Goal: Transaction & Acquisition: Obtain resource

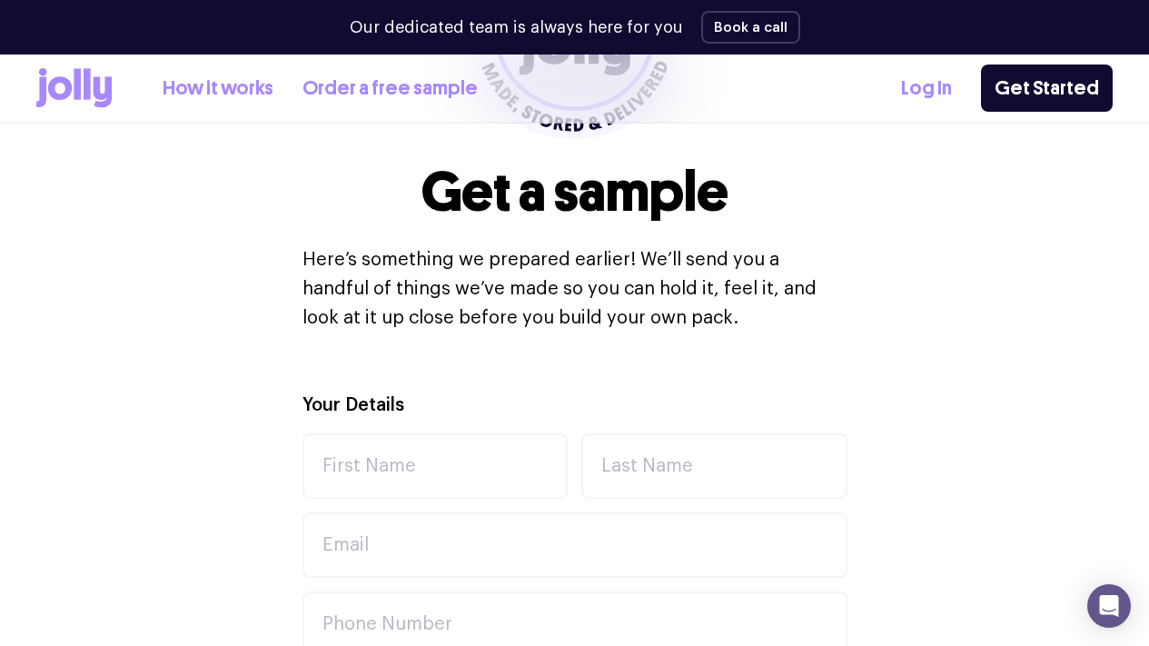
scroll to position [371, 0]
click at [390, 91] on link "Order a free sample" at bounding box center [389, 89] width 175 height 30
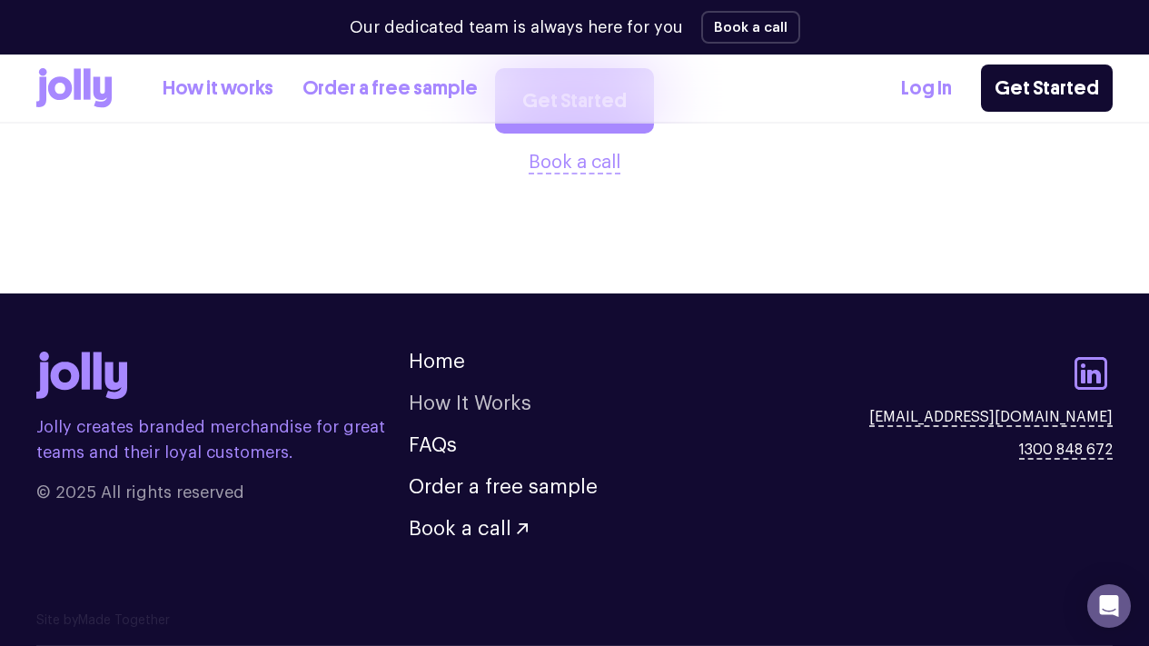
scroll to position [2208, 0]
click at [526, 399] on link "How It Works" at bounding box center [470, 403] width 123 height 20
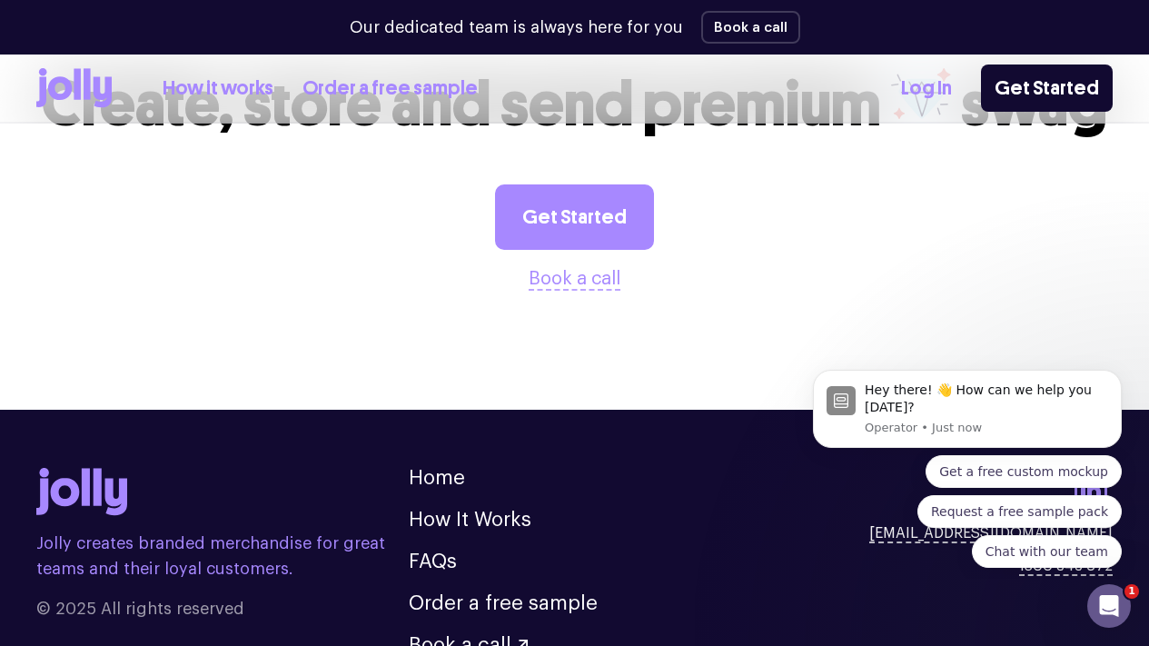
scroll to position [2655, 0]
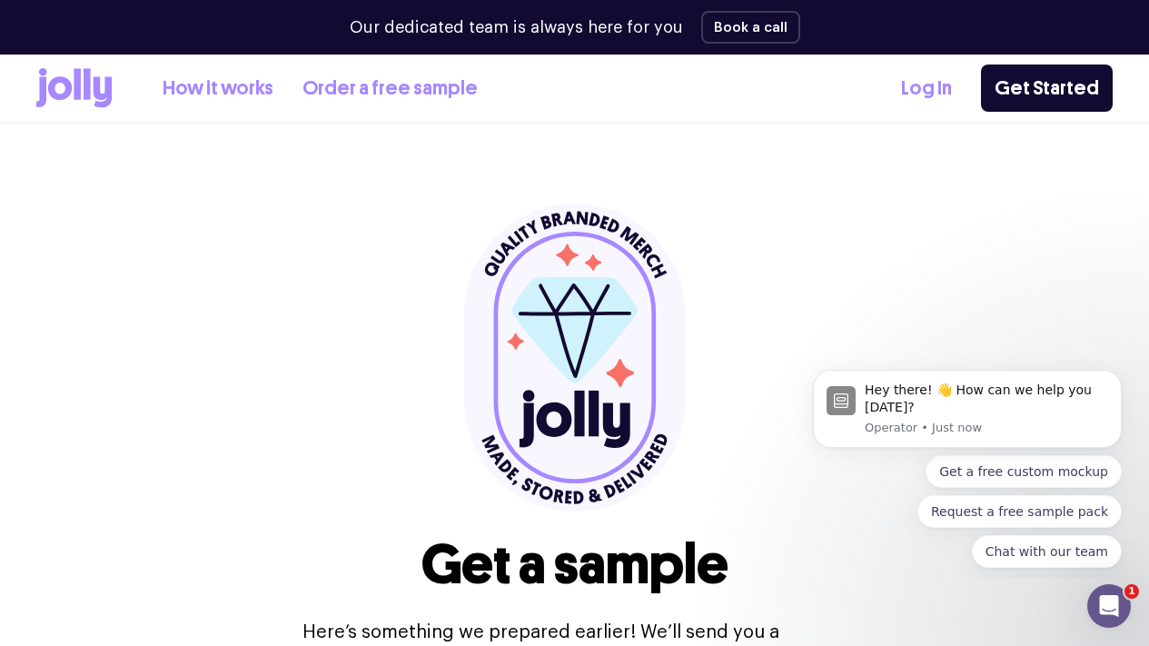
scroll to position [606, 0]
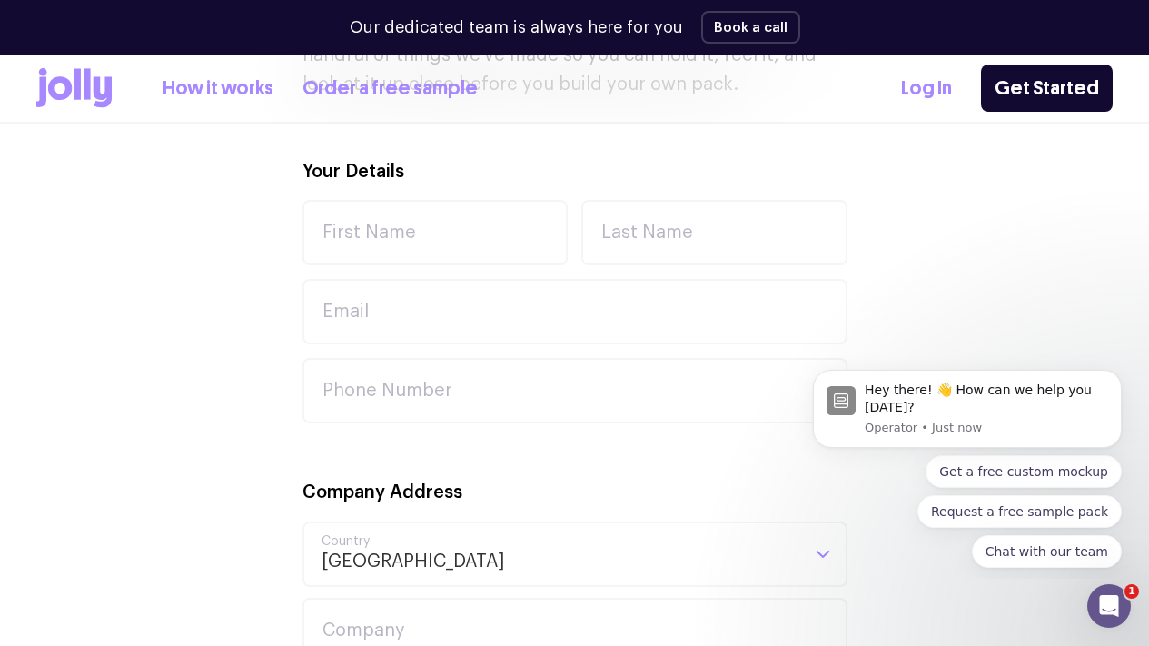
click at [461, 213] on div "Your Details First Name Last Name Email Phone Number" at bounding box center [574, 290] width 545 height 266
click at [452, 246] on input "First Name" at bounding box center [435, 232] width 266 height 65
type input "Iris"
click at [662, 249] on input "Last Name" at bounding box center [714, 232] width 266 height 65
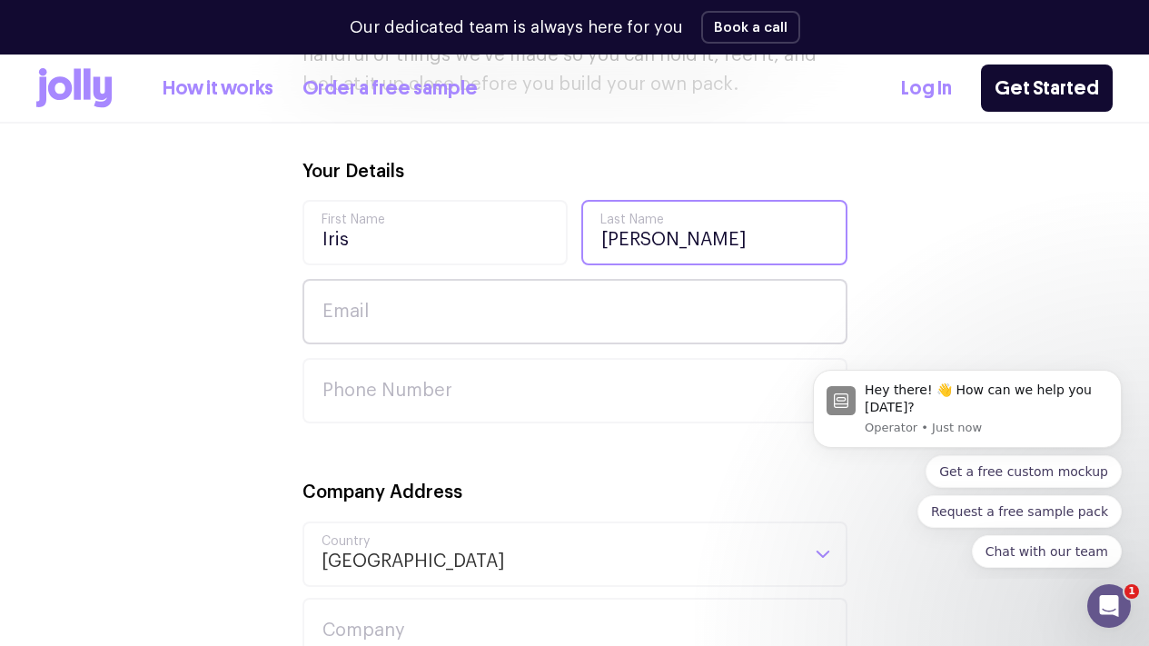
type input "Phan"
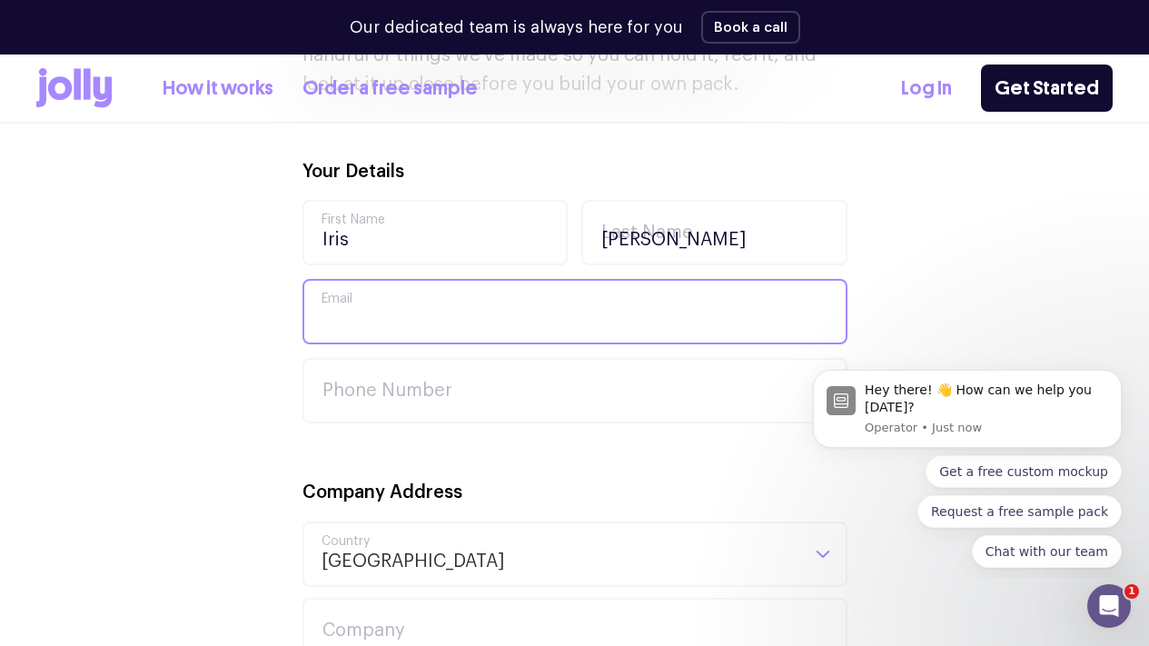
click at [378, 319] on input "Email" at bounding box center [574, 311] width 545 height 65
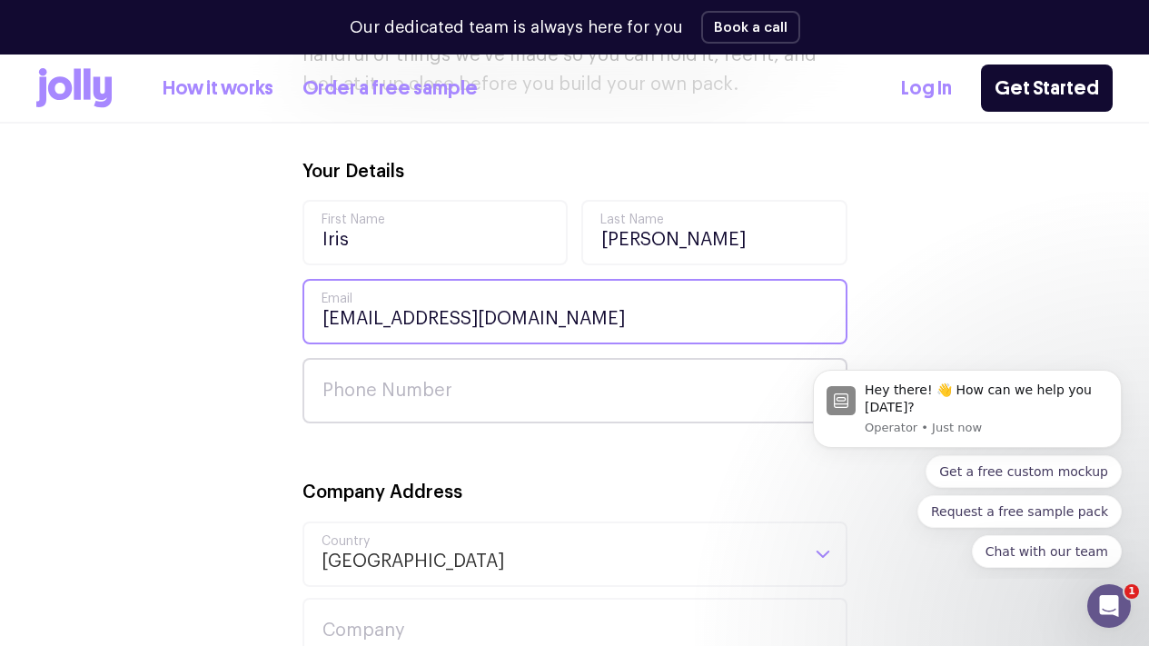
type input "iris@meetdressi.com"
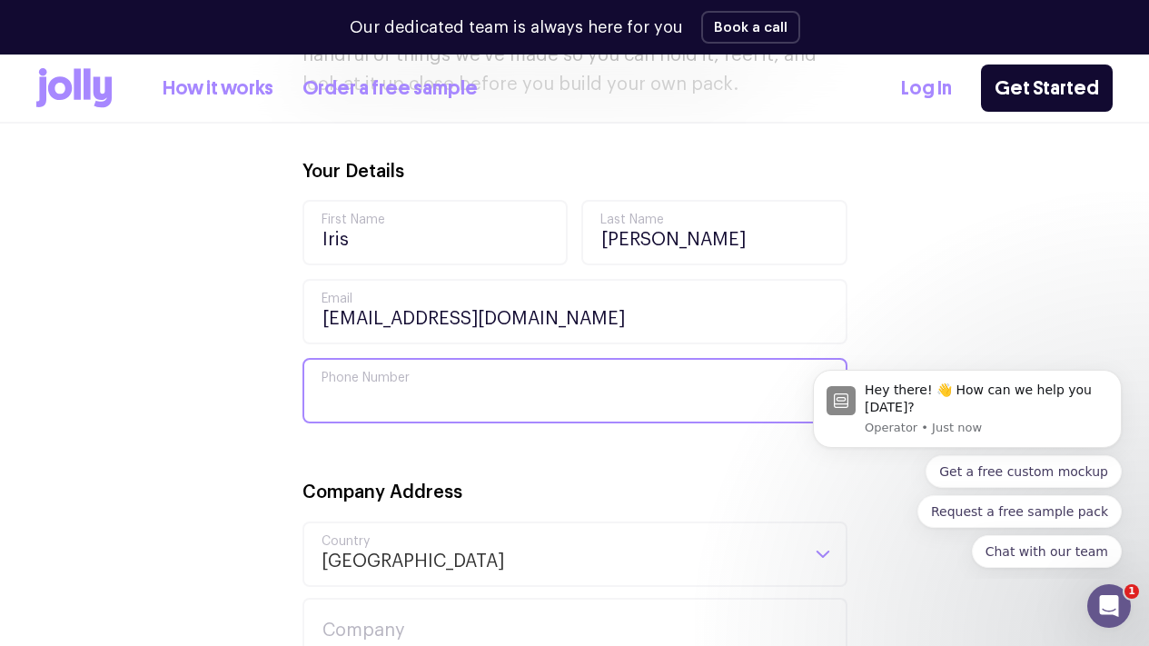
click at [361, 412] on input "Phone Number" at bounding box center [574, 390] width 545 height 65
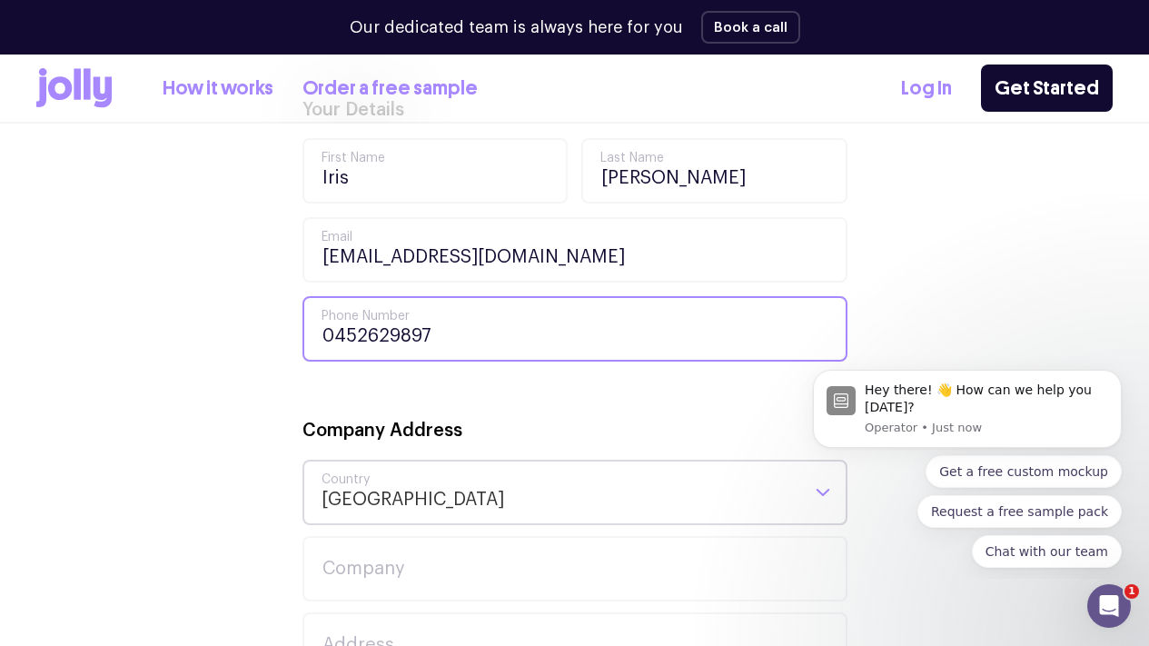
scroll to position [753, 0]
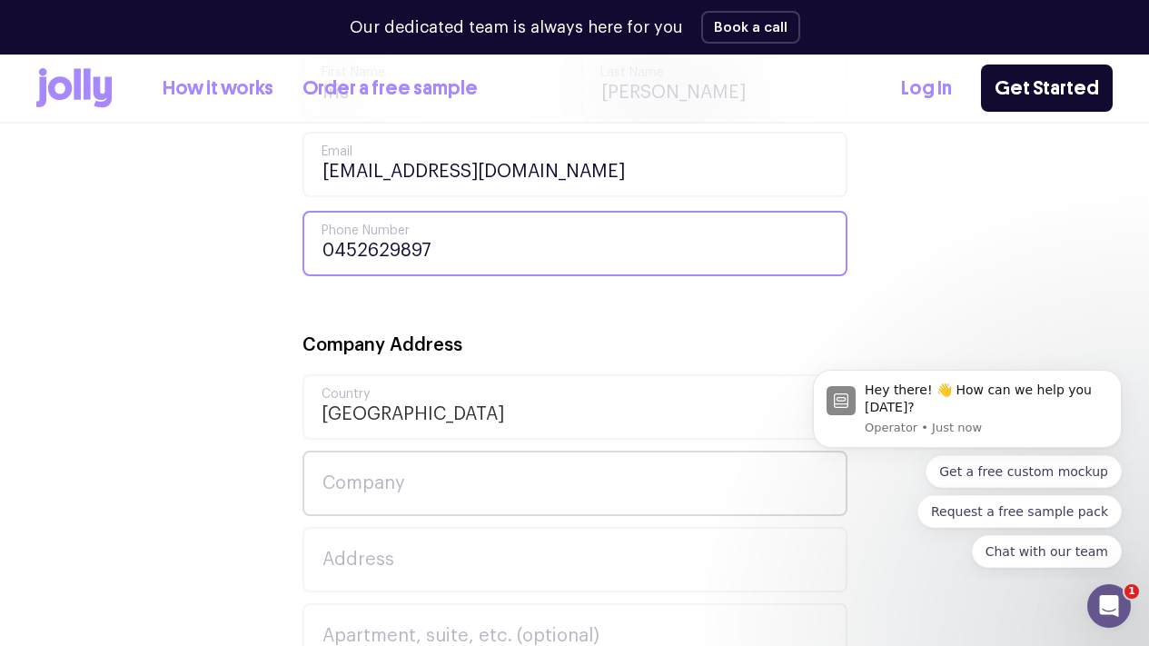
type input "0452629897"
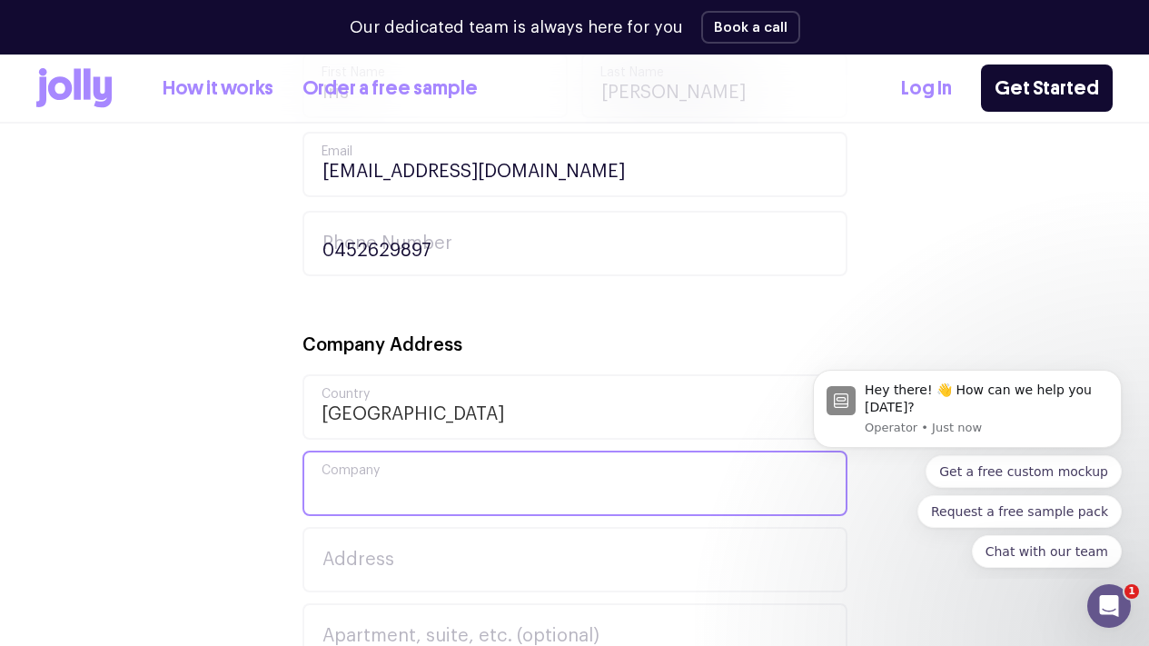
click at [405, 499] on input "Company" at bounding box center [574, 482] width 545 height 65
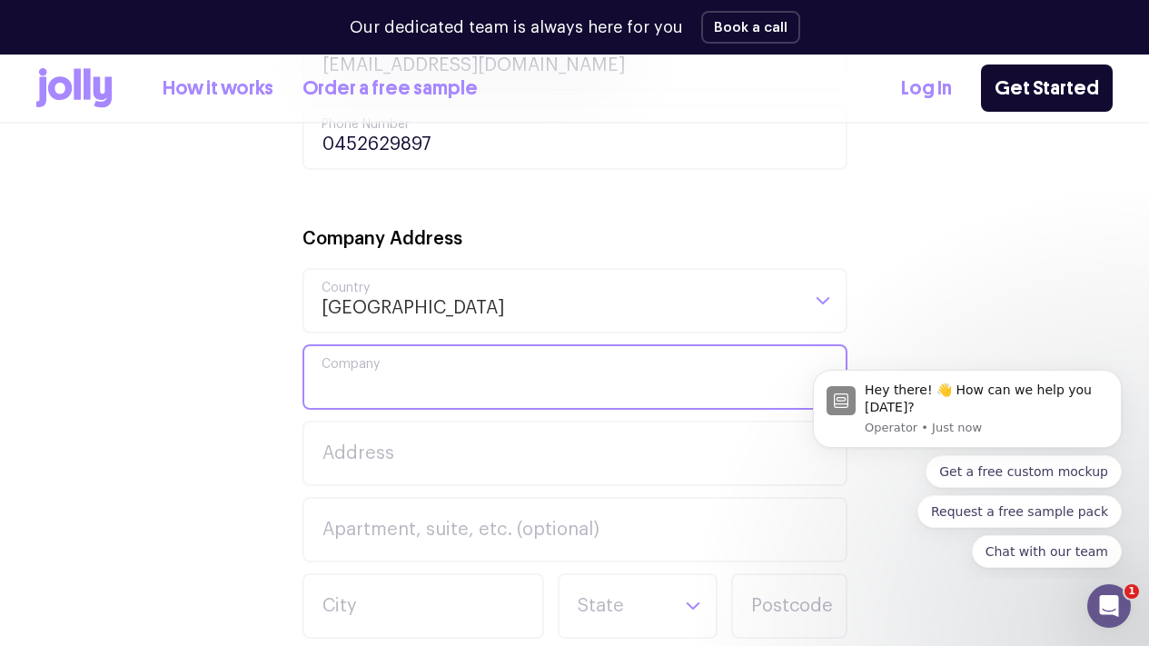
scroll to position [903, 0]
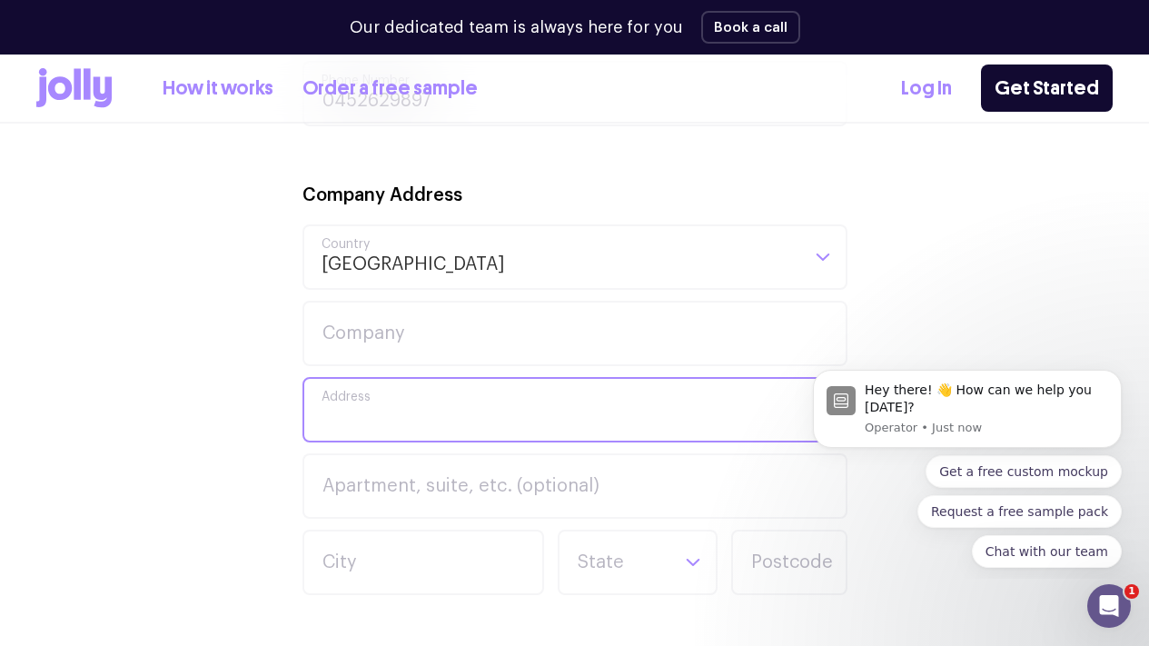
click at [388, 436] on input "Address" at bounding box center [574, 409] width 545 height 65
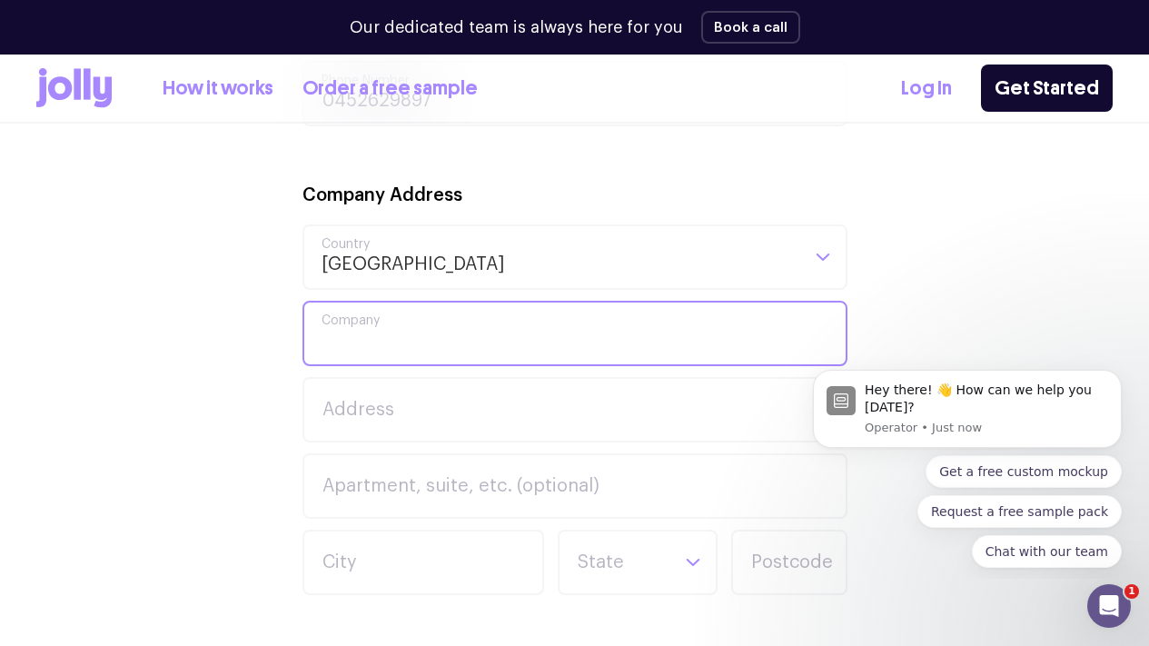
click at [374, 346] on input "Company" at bounding box center [574, 333] width 545 height 65
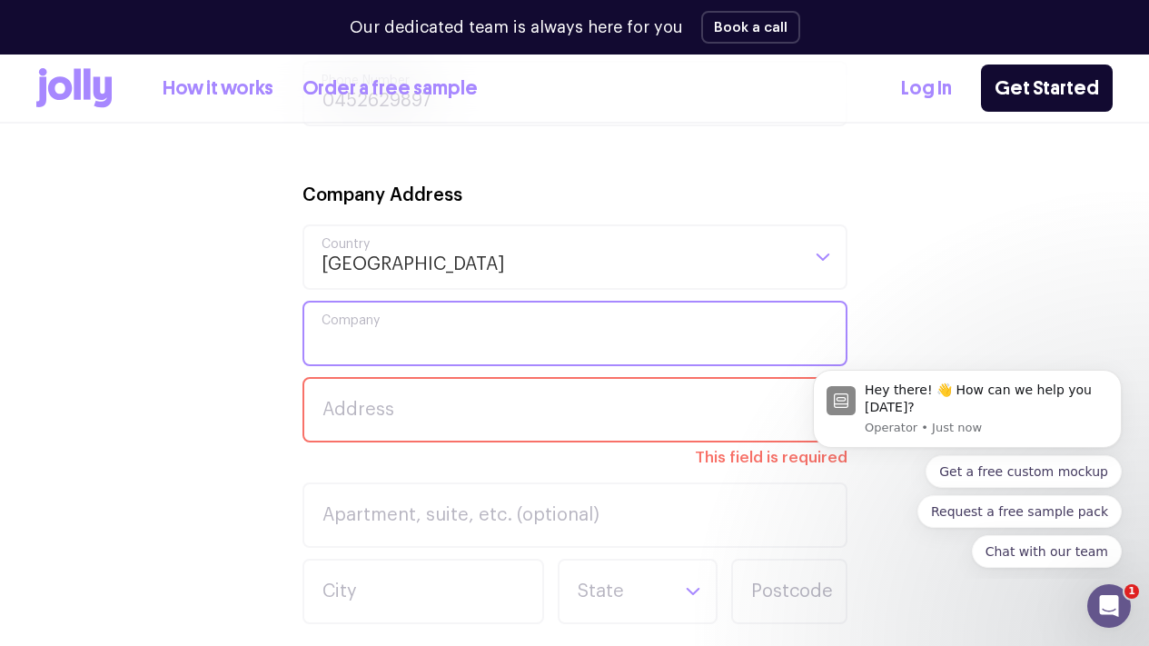
click at [374, 346] on input "Company" at bounding box center [574, 333] width 545 height 65
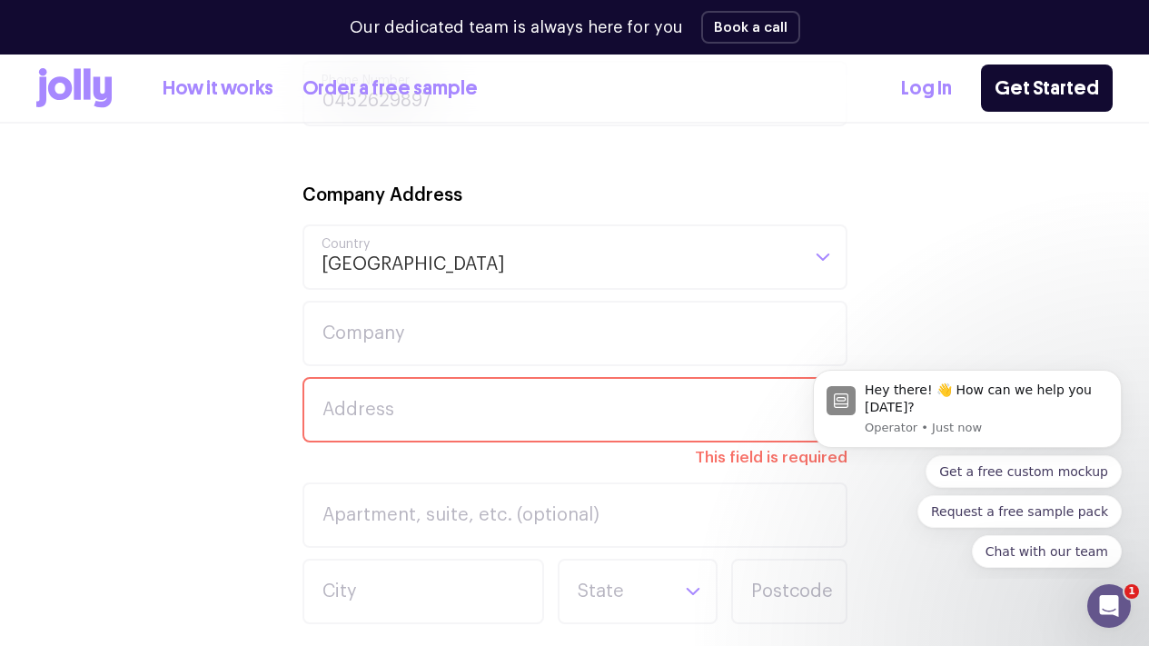
click at [228, 411] on div "Your Details Iris First Name Phan Last Name iris@meetdressi.com Email 045262989…" at bounding box center [574, 468] width 1076 height 1217
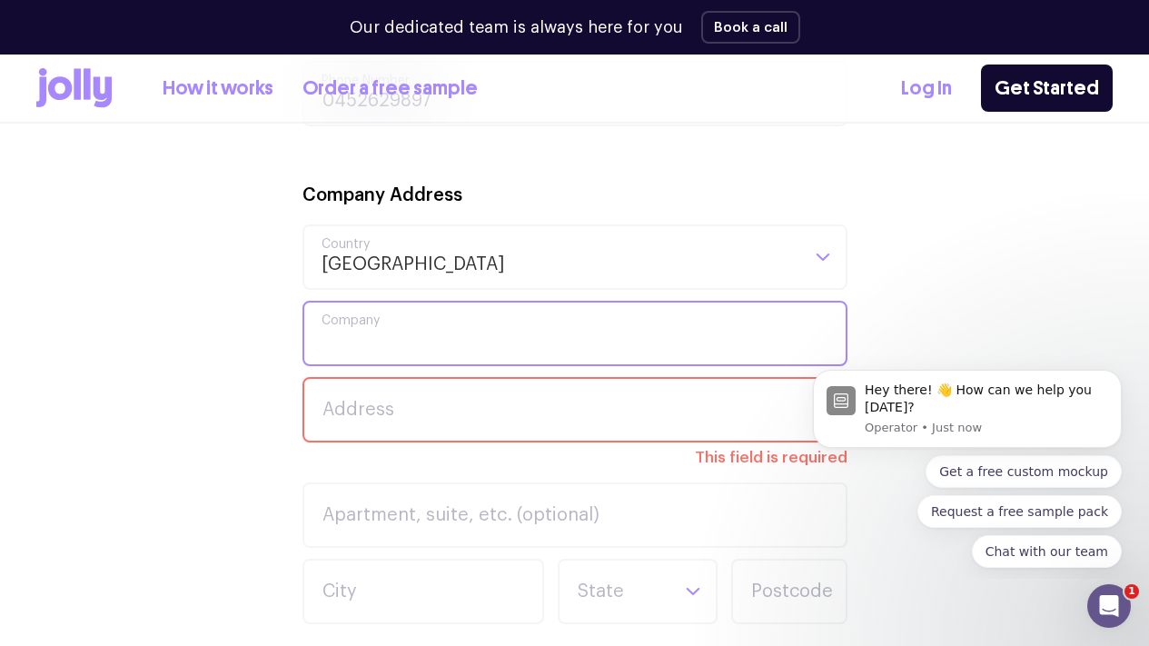
click at [352, 350] on input "Company" at bounding box center [574, 333] width 545 height 65
type input "DRESSI"
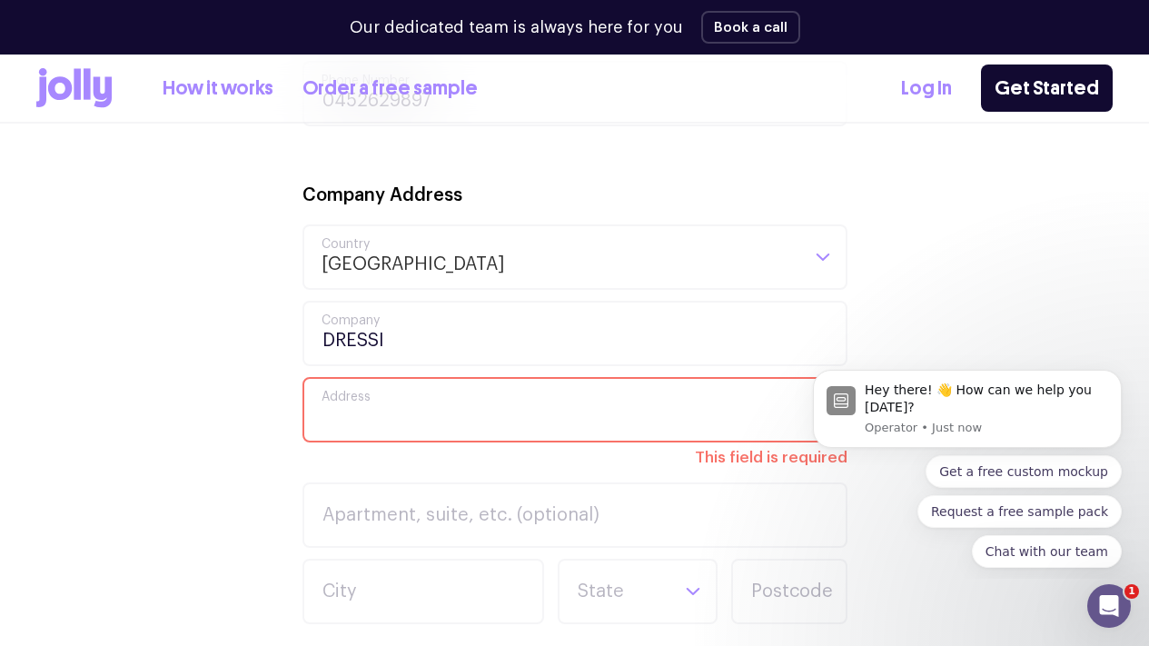
click at [408, 433] on input "Address" at bounding box center [574, 409] width 545 height 65
type input "274 Kingsgrove Road"
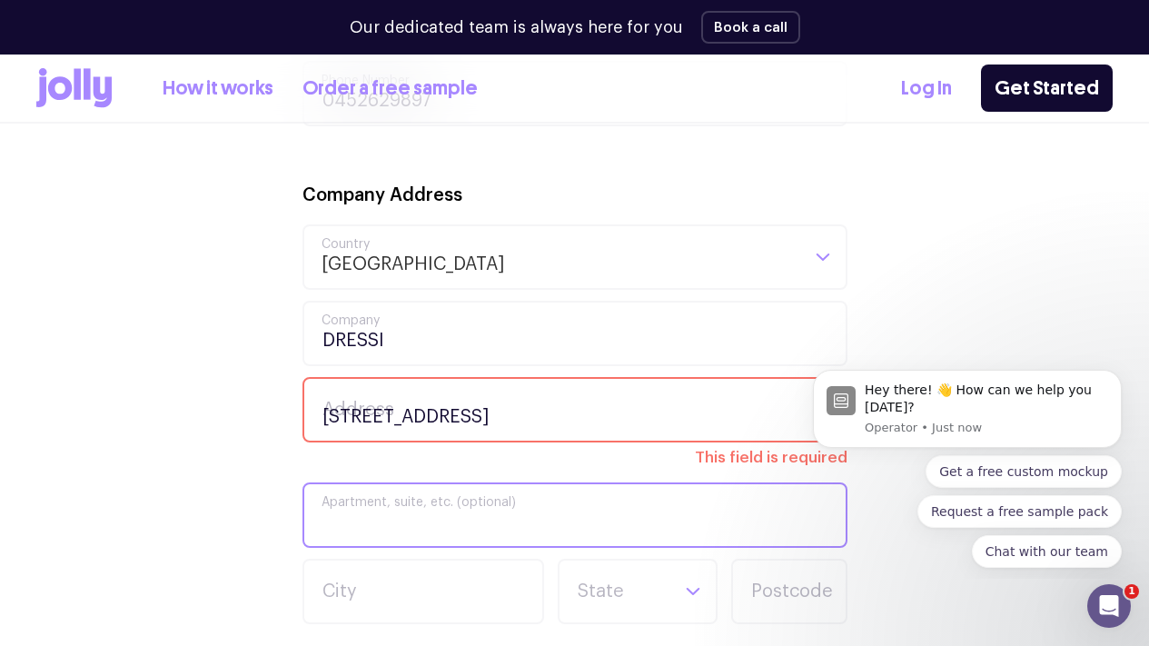
type input "Level 1"
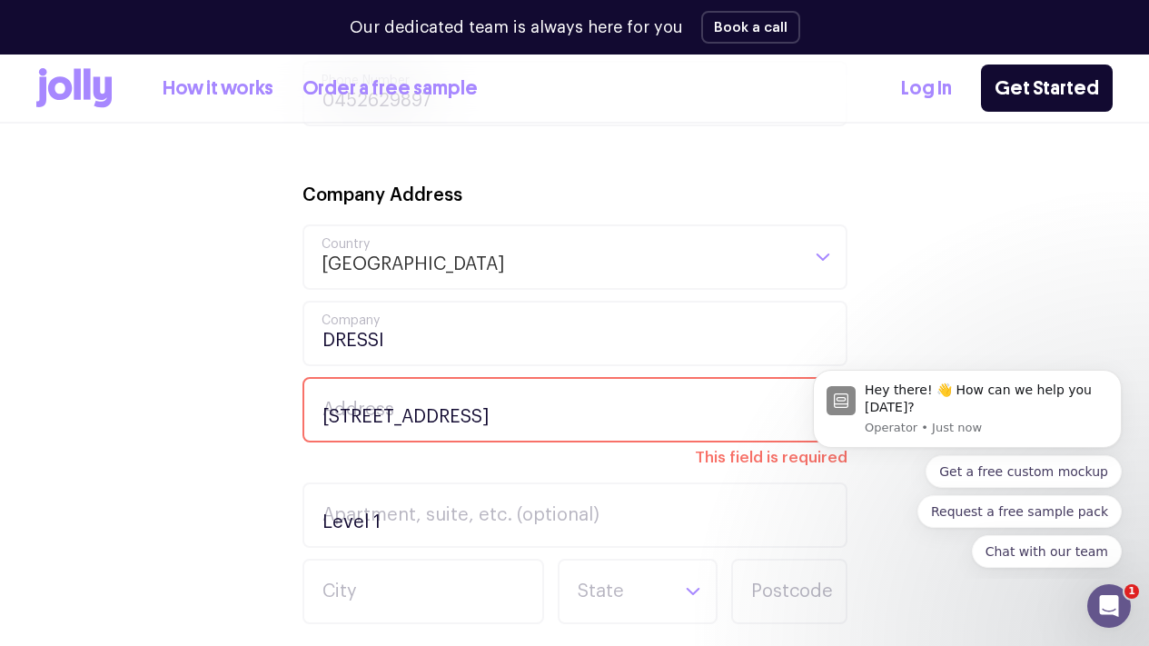
type input "Kingsgrove"
type input "2208"
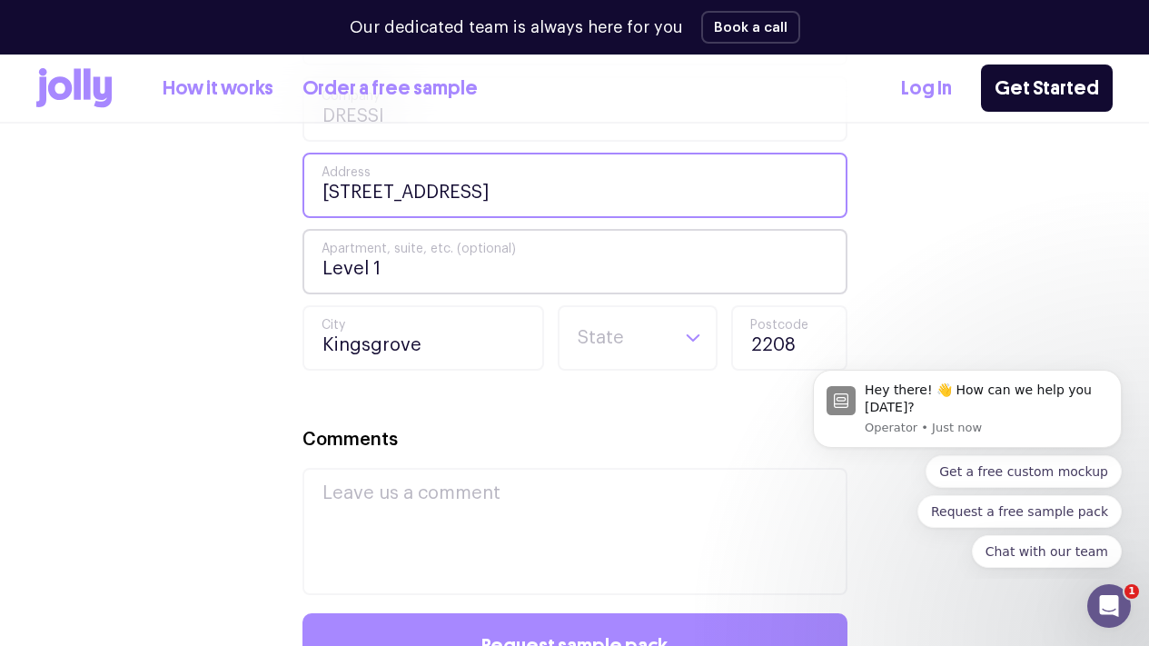
scroll to position [1150, 0]
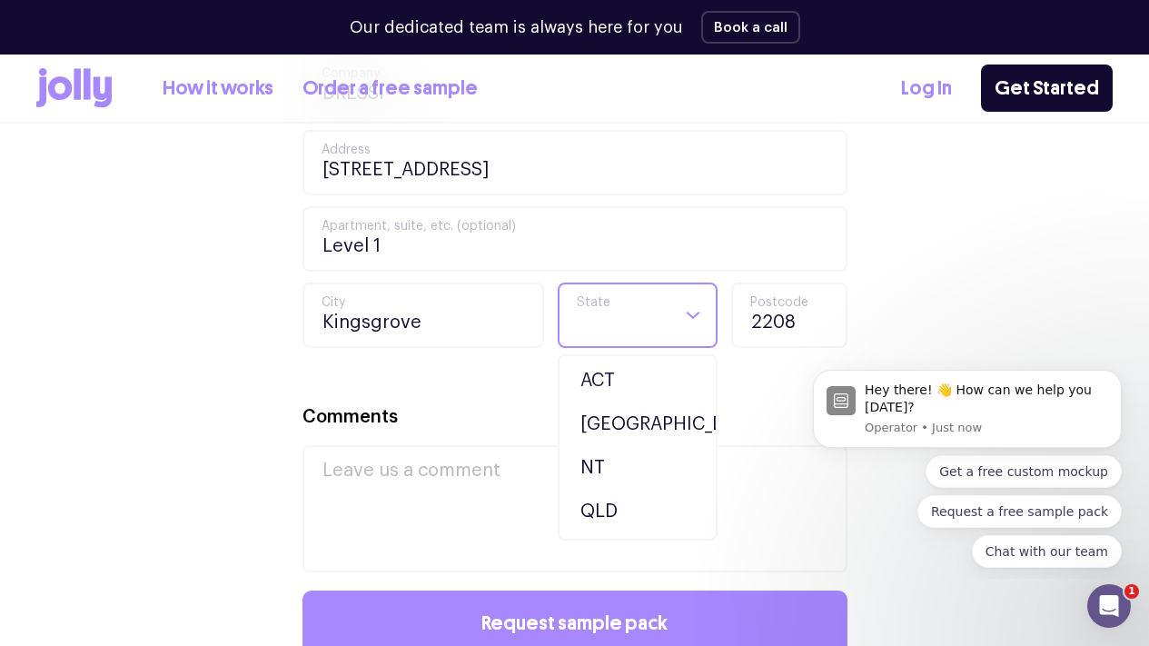
click at [630, 322] on input "Search for option" at bounding box center [622, 315] width 93 height 62
click at [626, 424] on li "NSW" at bounding box center [637, 424] width 151 height 44
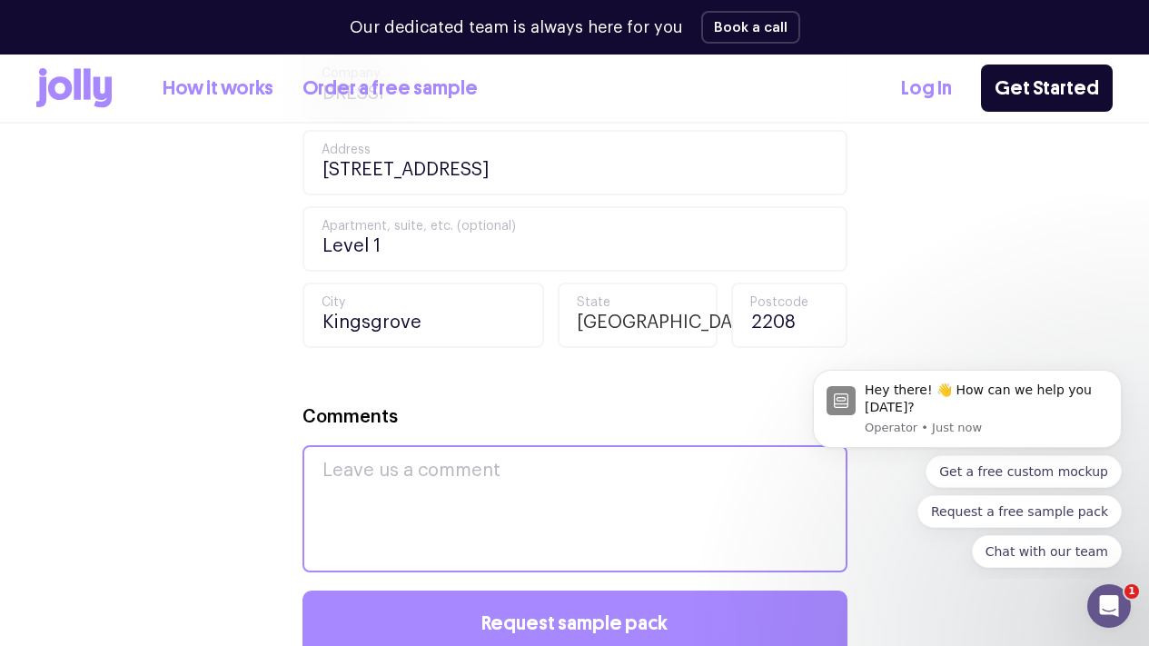
click at [541, 497] on textarea "Comments" at bounding box center [574, 508] width 545 height 127
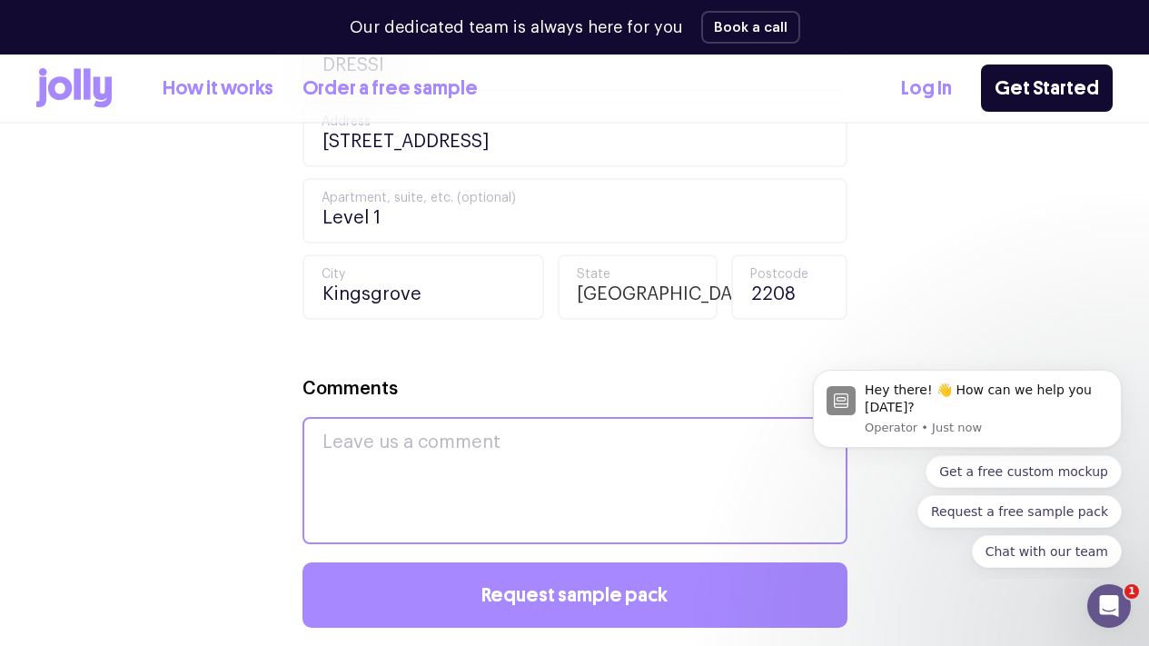
scroll to position [1180, 0]
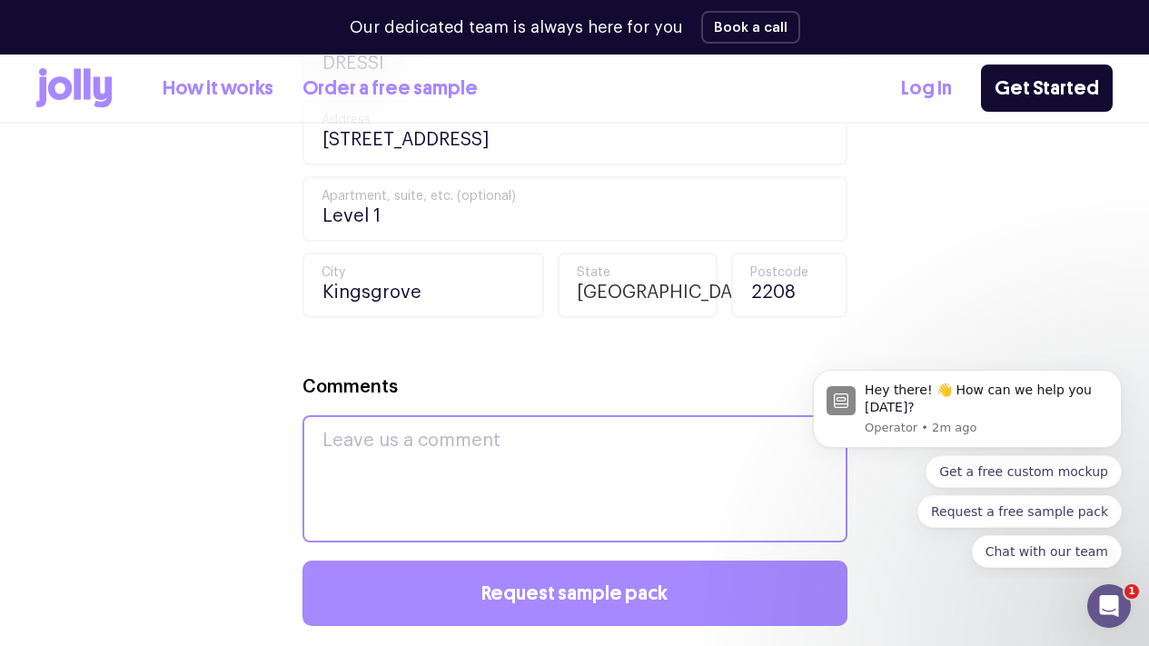
click at [427, 453] on textarea "Comments" at bounding box center [574, 478] width 545 height 127
type textarea "I"
click at [722, 450] on textarea "We'll have an event on the 28th Oct and" at bounding box center [574, 478] width 545 height 127
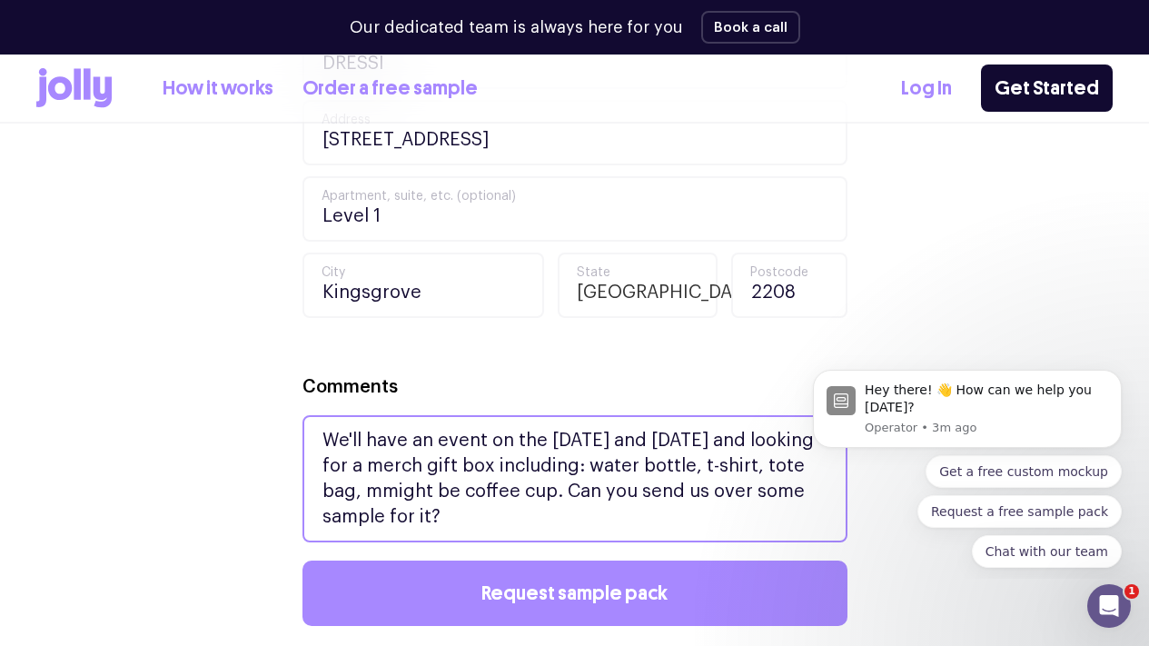
drag, startPoint x: 556, startPoint y: 538, endPoint x: 283, endPoint y: 432, distance: 292.1
click at [283, 432] on div "Your Details Iris First Name Phan Last Name iris@meetdressi.com Email 045262989…" at bounding box center [574, 177] width 1076 height 1188
paste textarea "’ve got events coming up on 28 October and 12 November, and we’re looking to cr…"
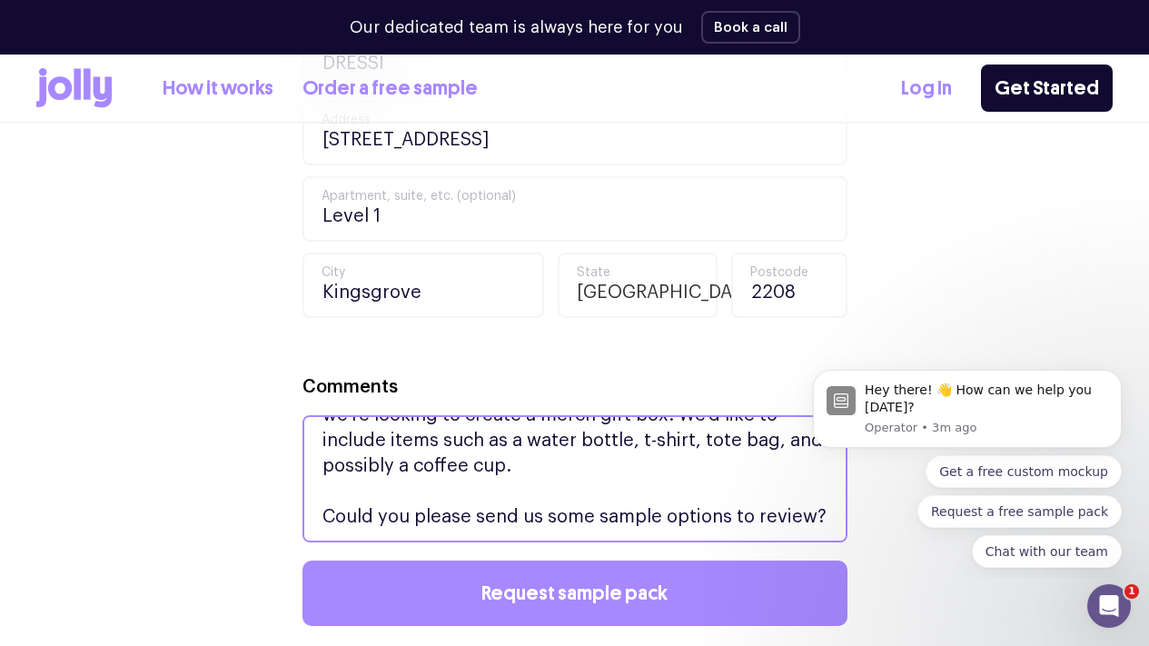
scroll to position [76, 0]
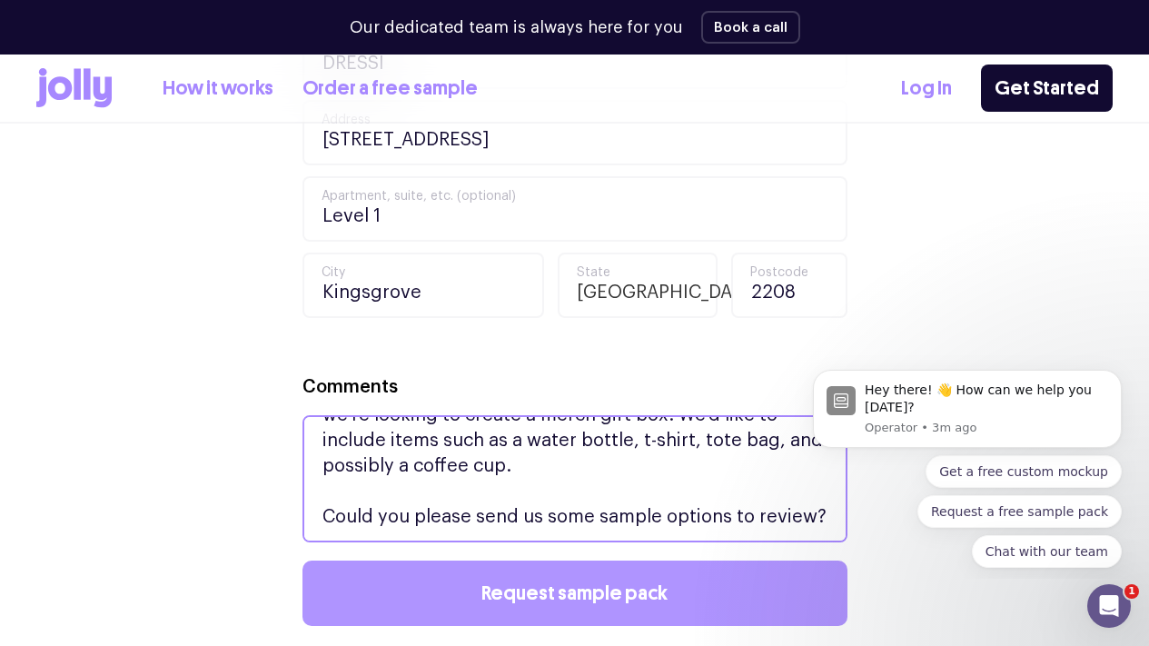
type textarea "We’ve got events coming up on 28 October and 12 November, and we’re looking to …"
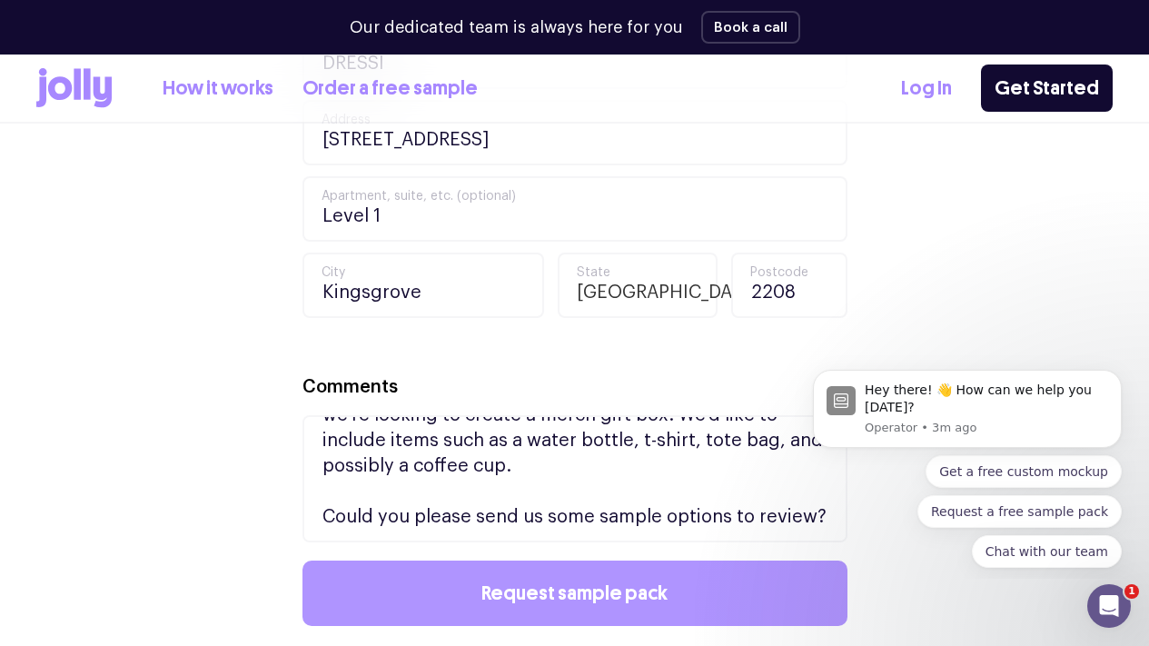
click at [547, 603] on span "Request sample pack" at bounding box center [574, 593] width 186 height 20
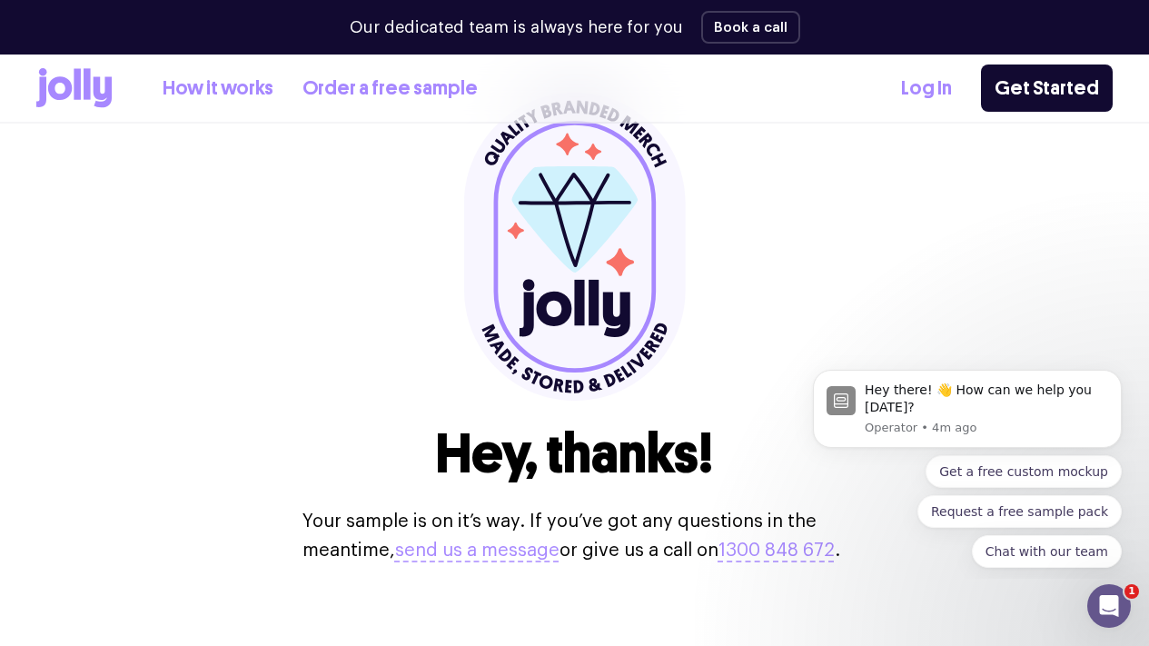
scroll to position [326, 0]
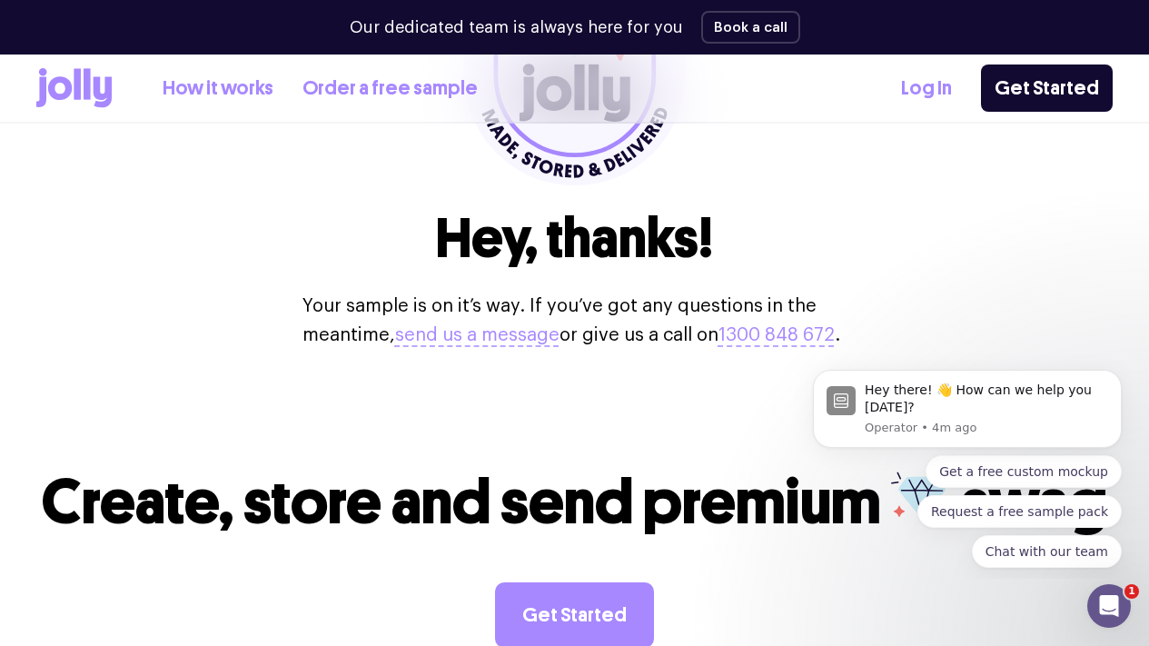
click at [693, 350] on p "Your sample is on it’s way. If you’ve got any questions in the meantime, send u…" at bounding box center [574, 321] width 545 height 58
click at [64, 110] on div "How it works Order a free sample Log In Get Started" at bounding box center [574, 87] width 1076 height 67
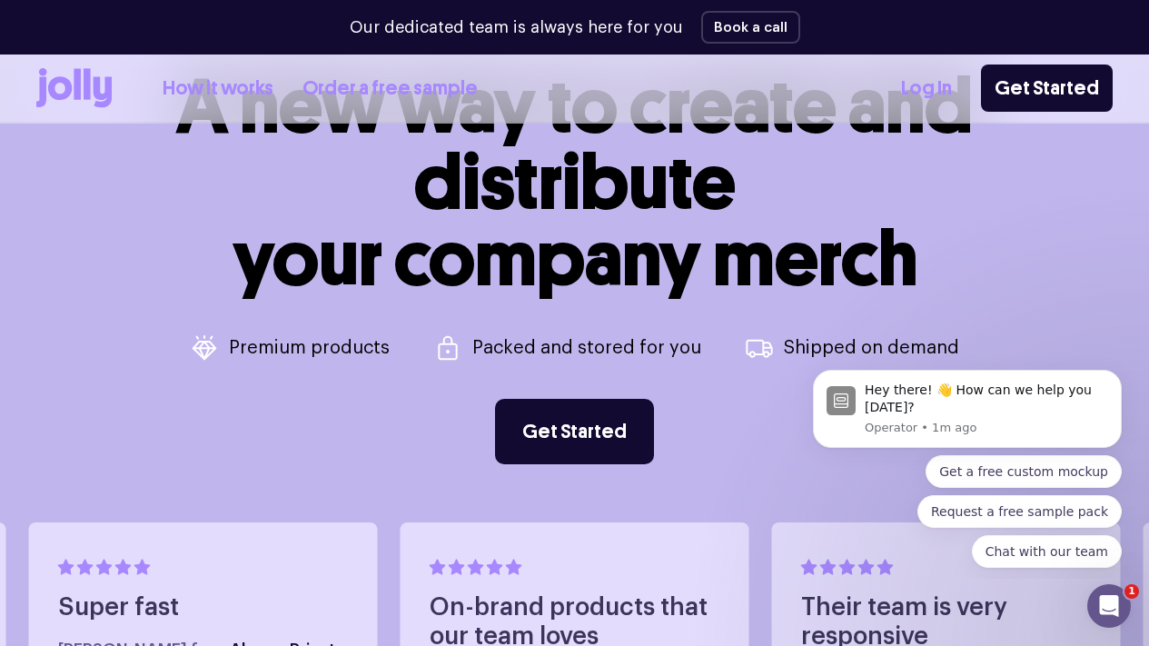
scroll to position [742, 0]
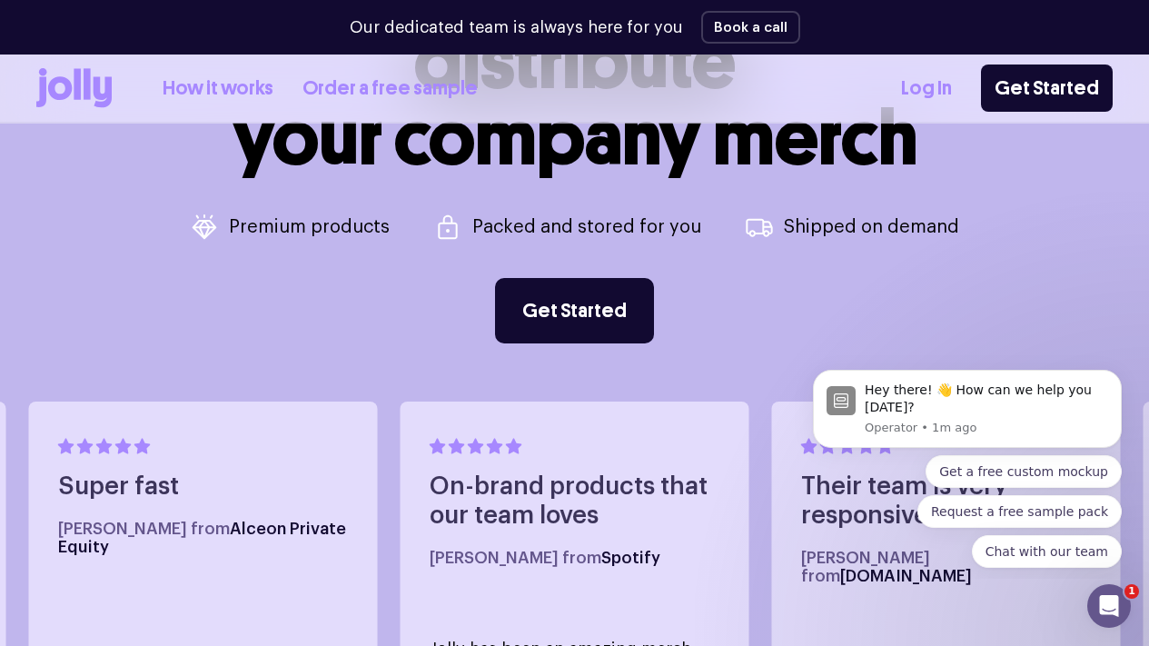
click at [258, 83] on link "How it works" at bounding box center [218, 89] width 111 height 30
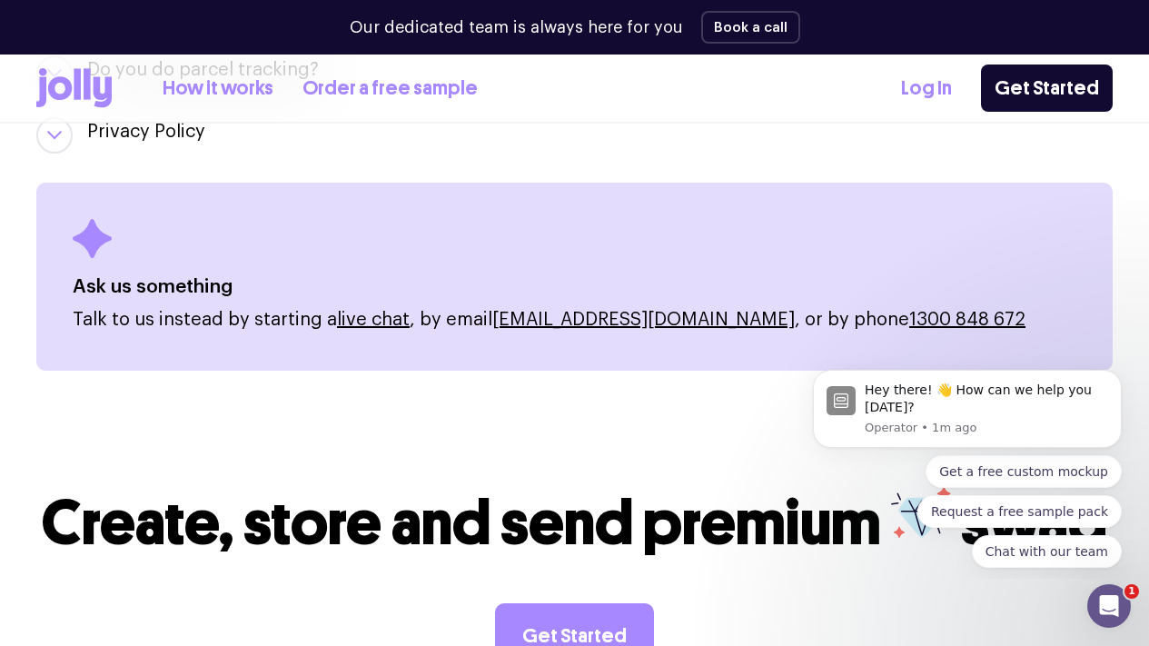
scroll to position [2481, 0]
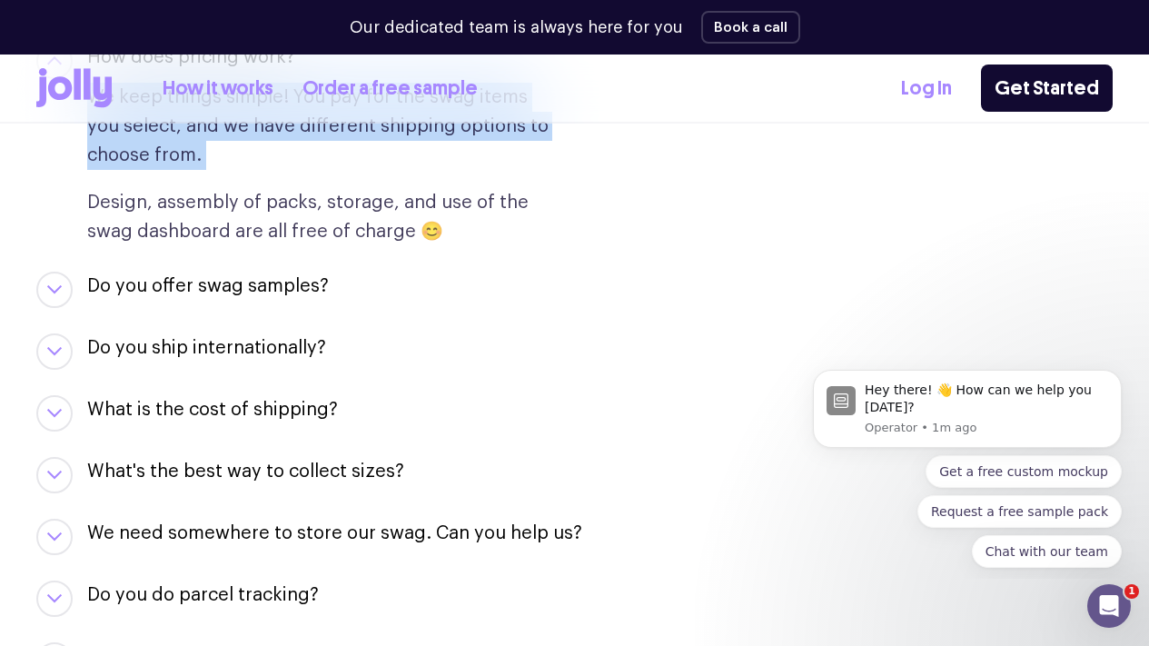
scroll to position [341, 0]
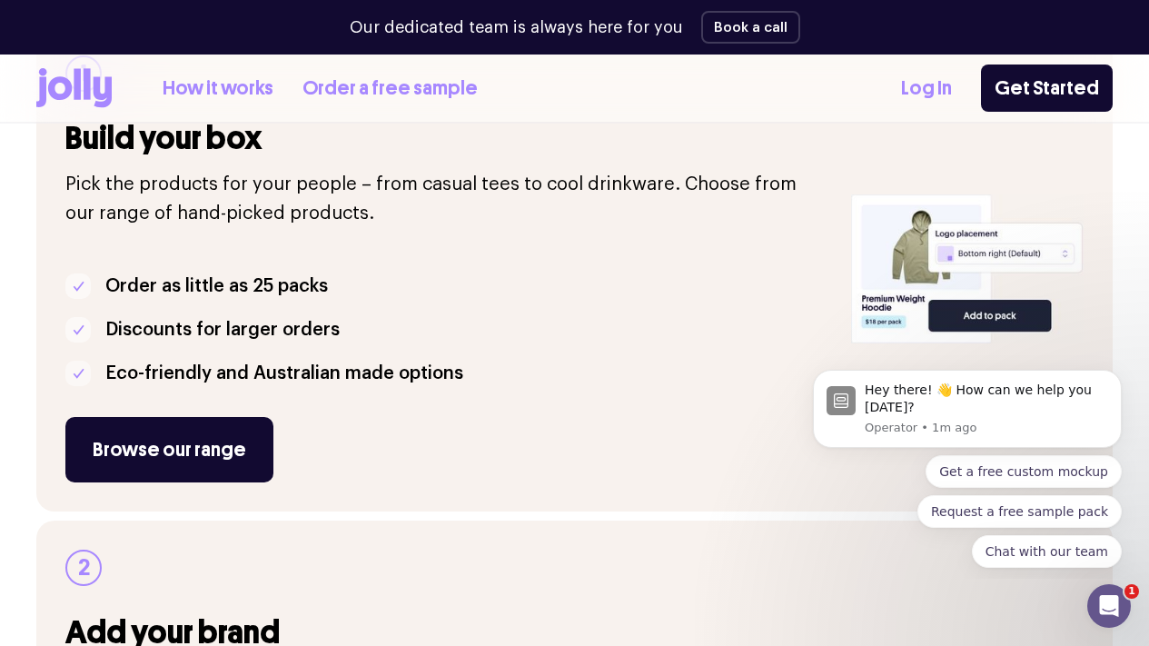
click at [72, 83] on icon at bounding box center [60, 88] width 24 height 24
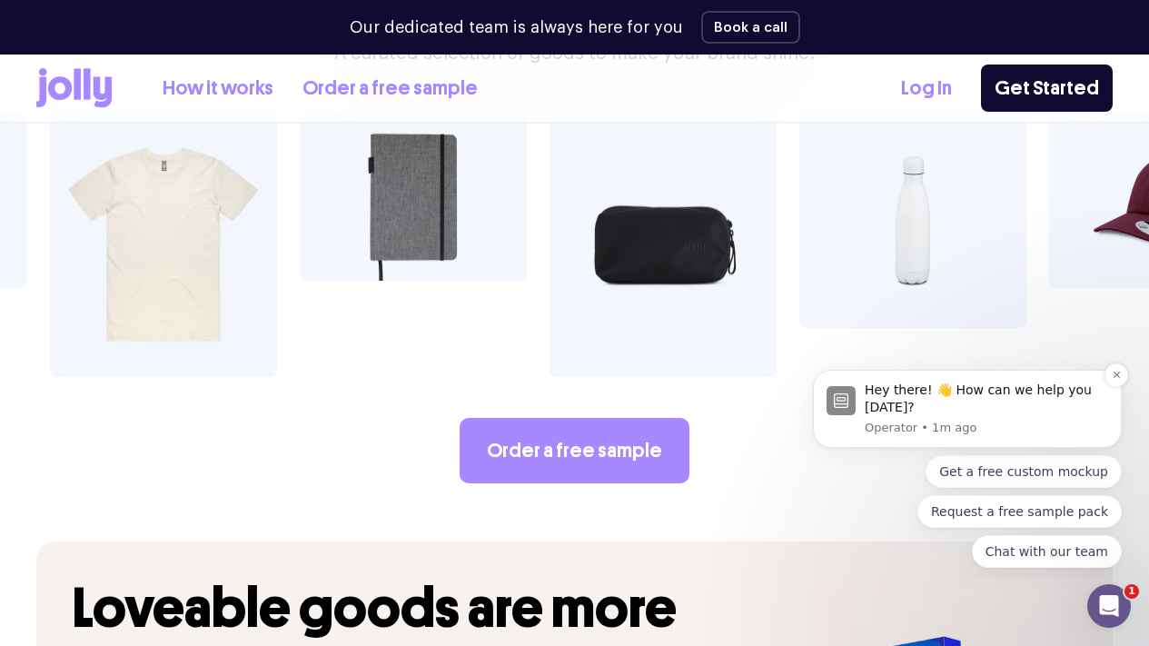
scroll to position [3074, 0]
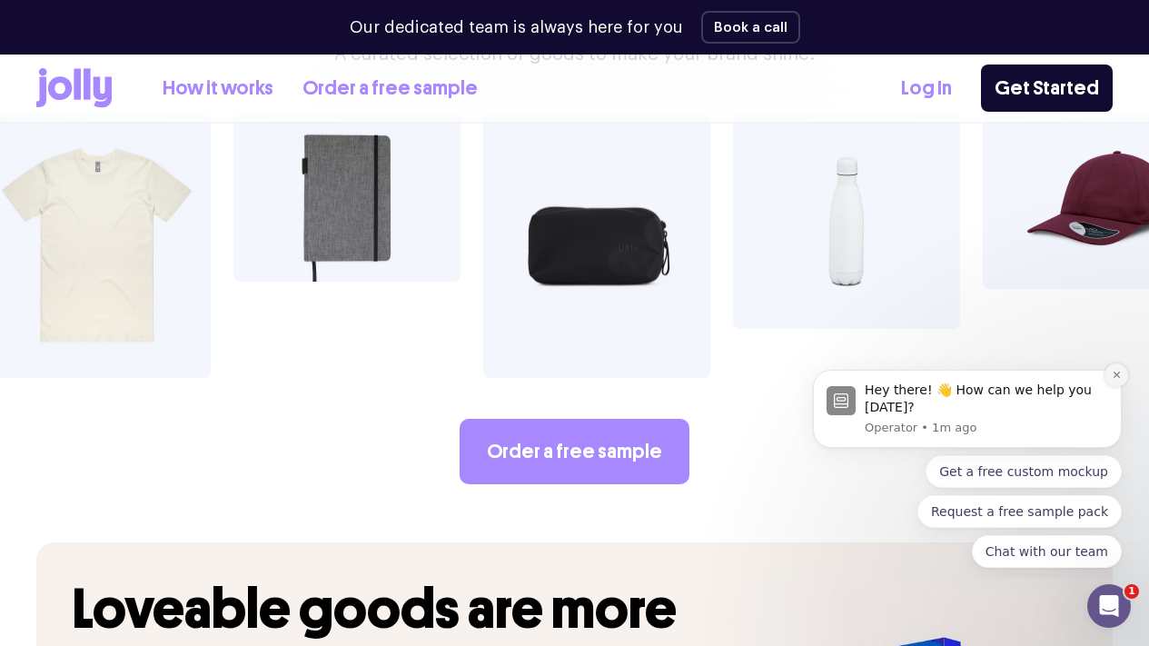
click at [1117, 370] on icon "Dismiss notification" at bounding box center [1117, 375] width 10 height 10
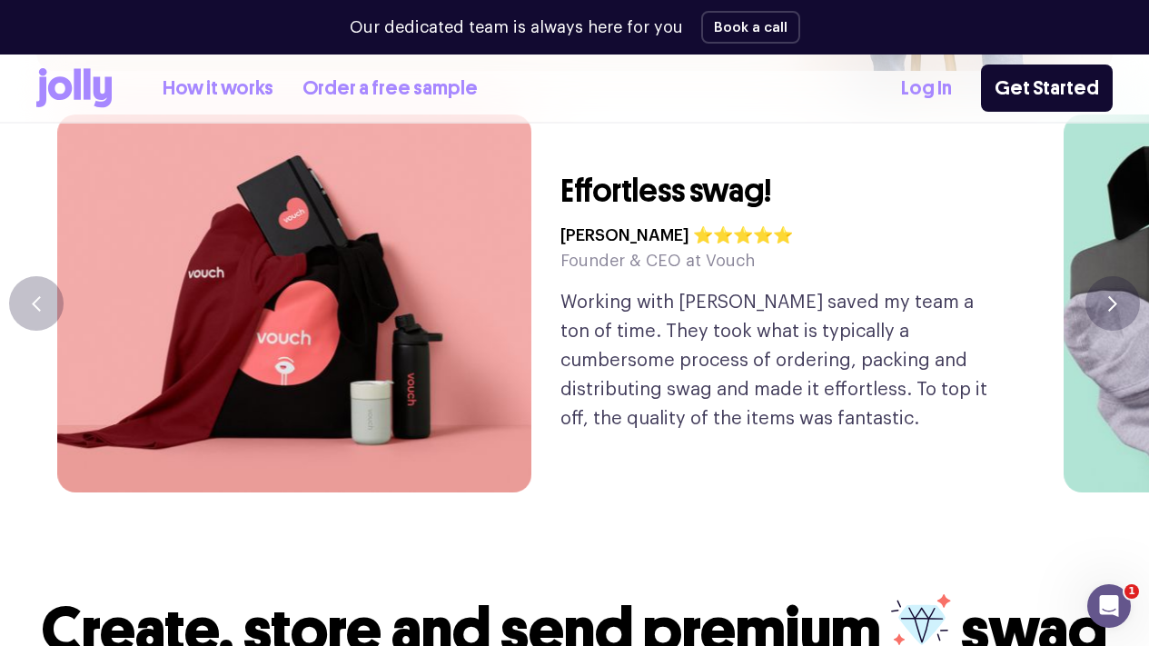
scroll to position [4056, 0]
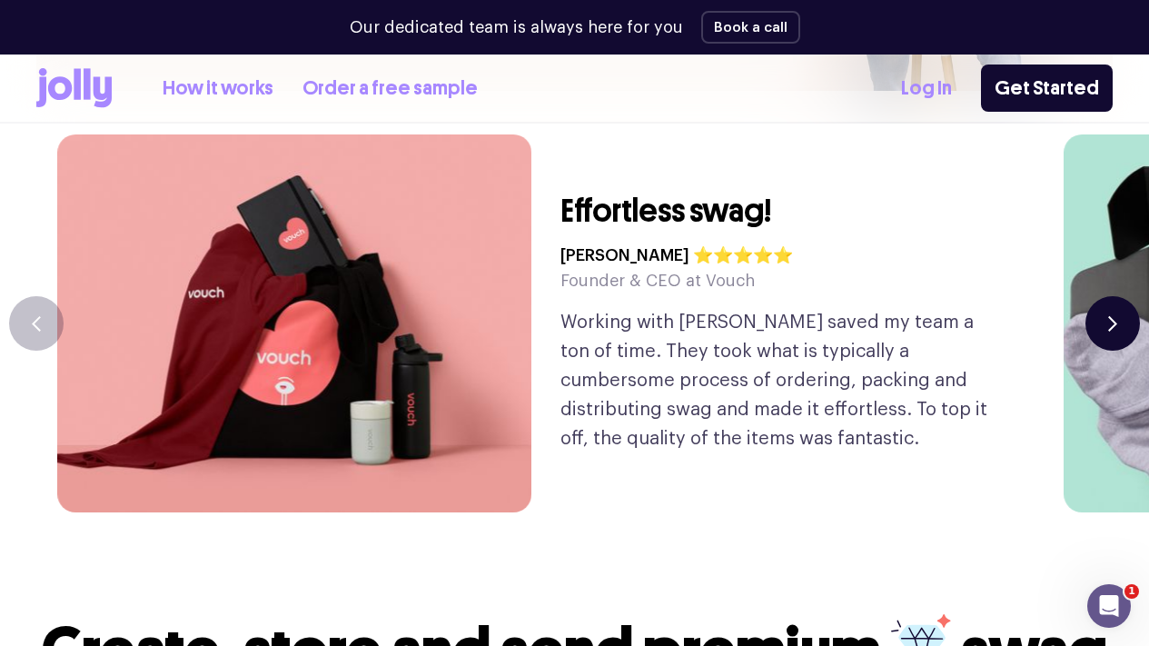
click at [1095, 351] on button "button" at bounding box center [1112, 323] width 54 height 54
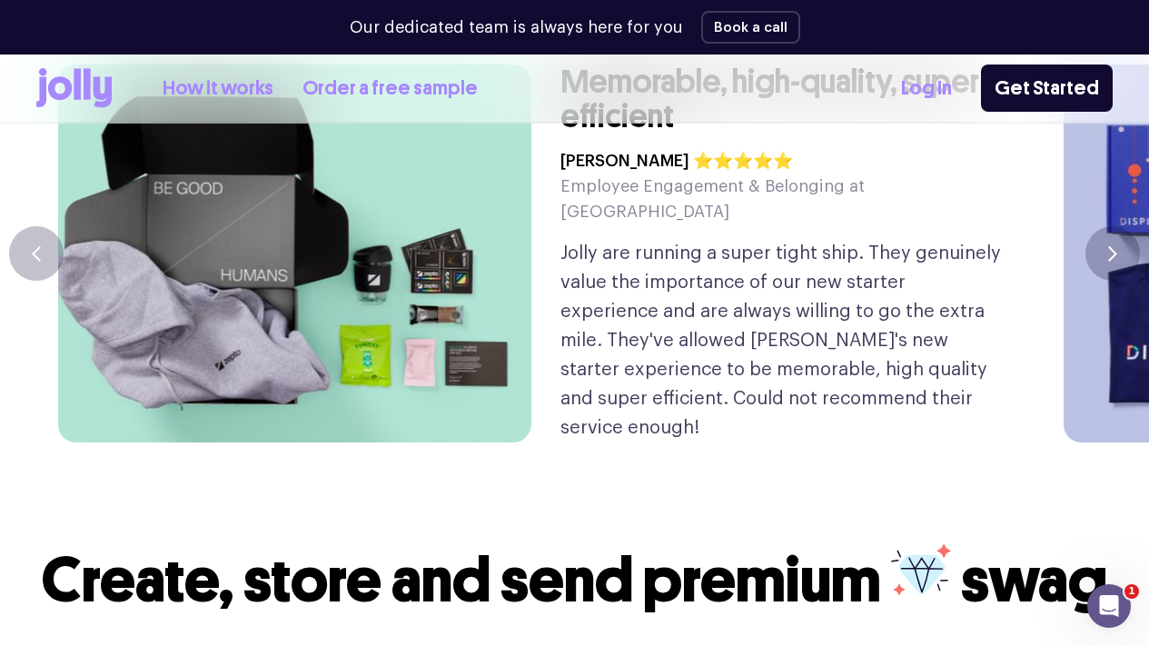
scroll to position [4197, 0]
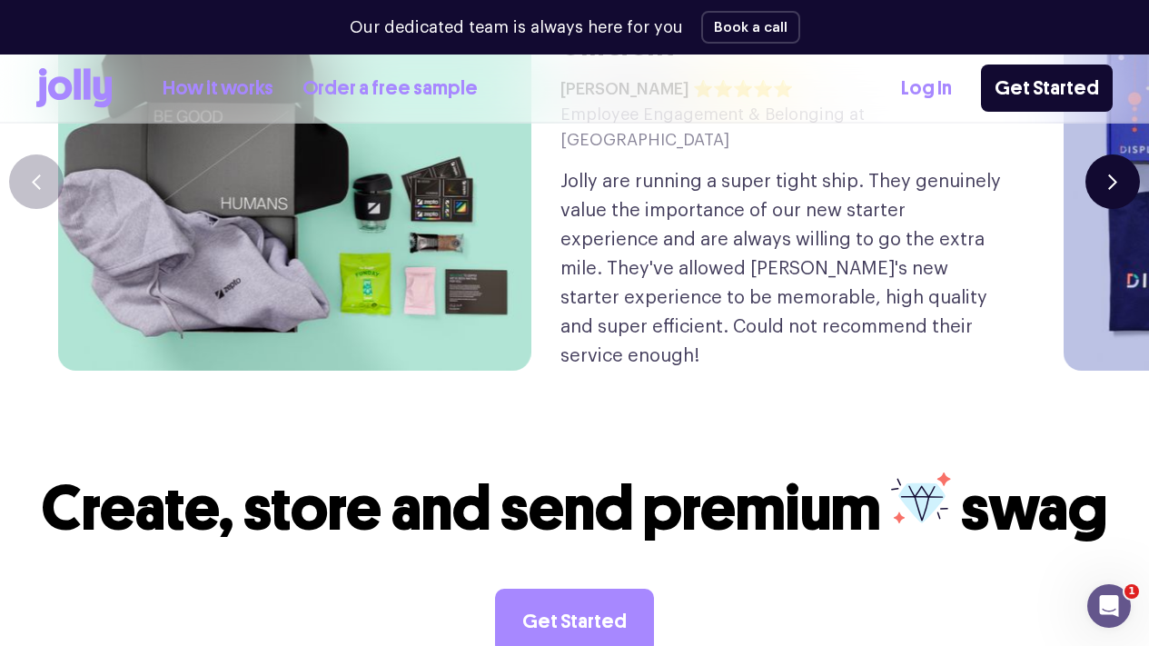
click at [1093, 209] on button "button" at bounding box center [1112, 181] width 54 height 54
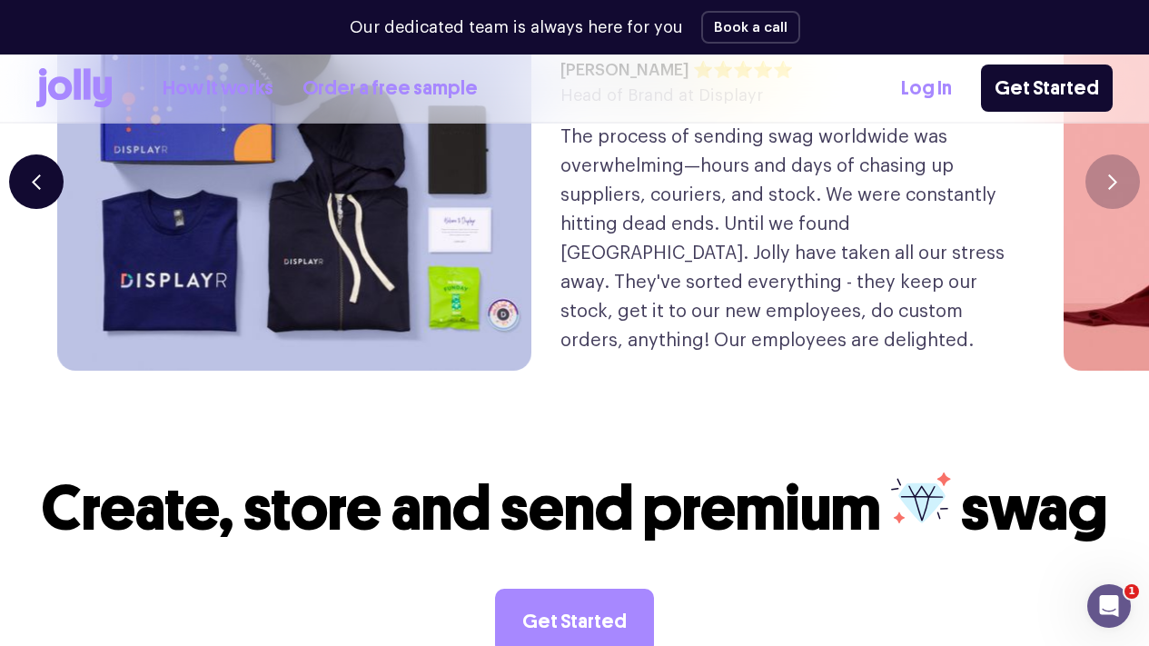
click at [41, 209] on button "button" at bounding box center [36, 181] width 54 height 54
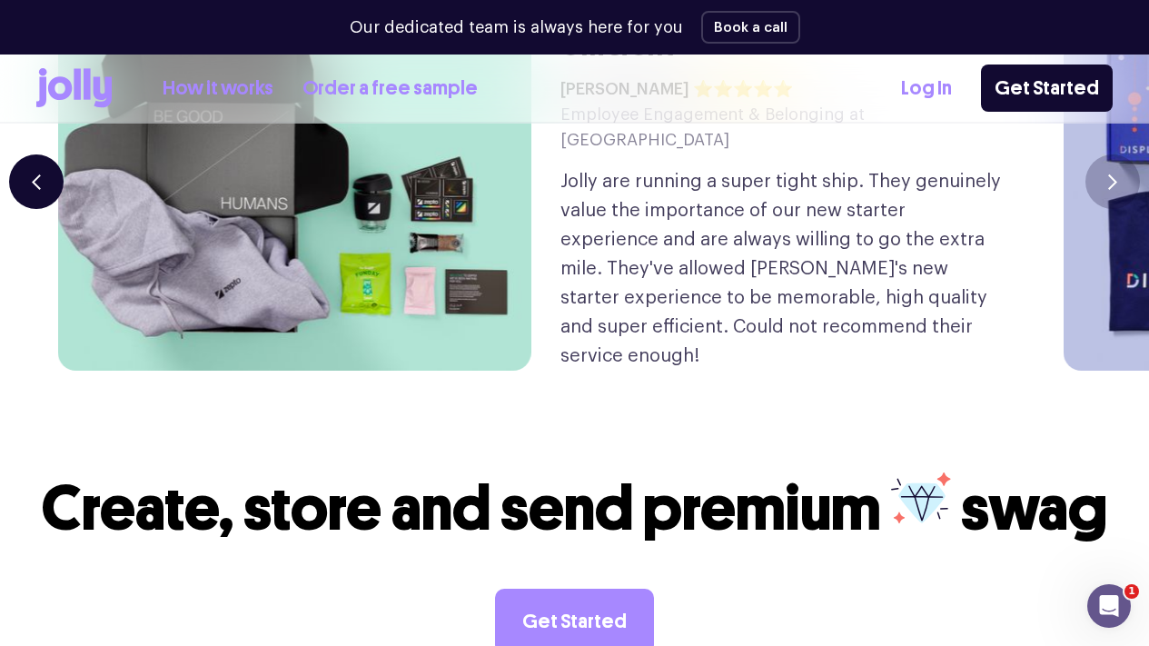
click at [41, 209] on button "button" at bounding box center [36, 181] width 54 height 54
